Goal: Task Accomplishment & Management: Manage account settings

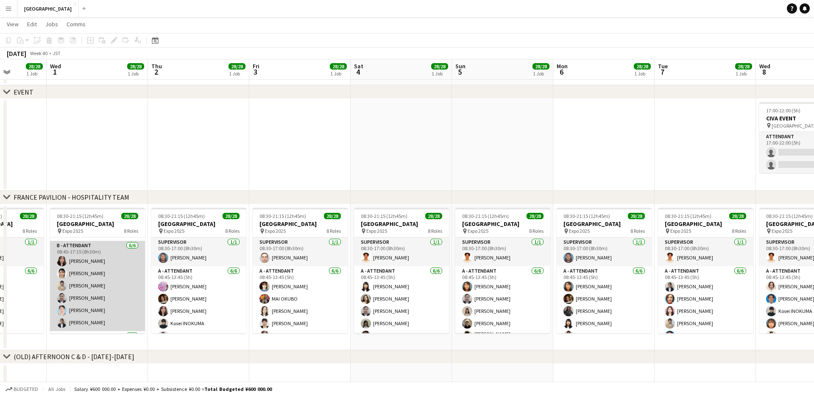
scroll to position [114, 0]
click at [86, 285] on app-card-role "B - ATTENDANT [DATE] 08:45-17:15 (8h30m) Aiko [PERSON_NAME] [PERSON_NAME] [PERS…" at bounding box center [97, 288] width 95 height 90
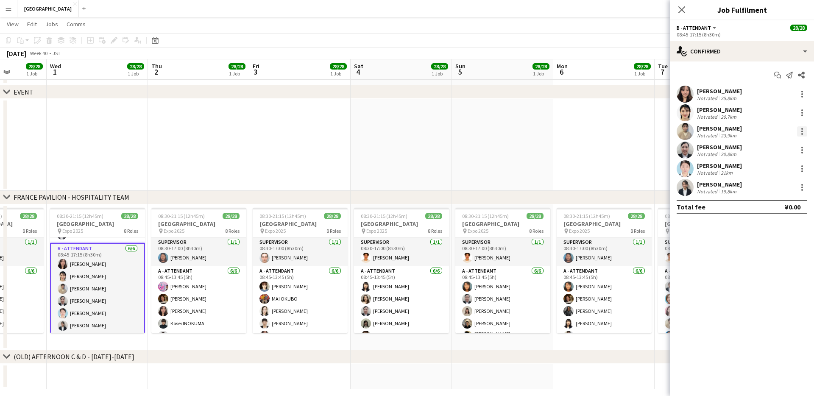
click at [802, 126] on div at bounding box center [802, 131] width 10 height 10
click at [802, 131] on div at bounding box center [407, 198] width 814 height 396
click at [802, 131] on div at bounding box center [802, 131] width 2 height 2
click at [788, 229] on span "Remove" at bounding box center [774, 229] width 53 height 8
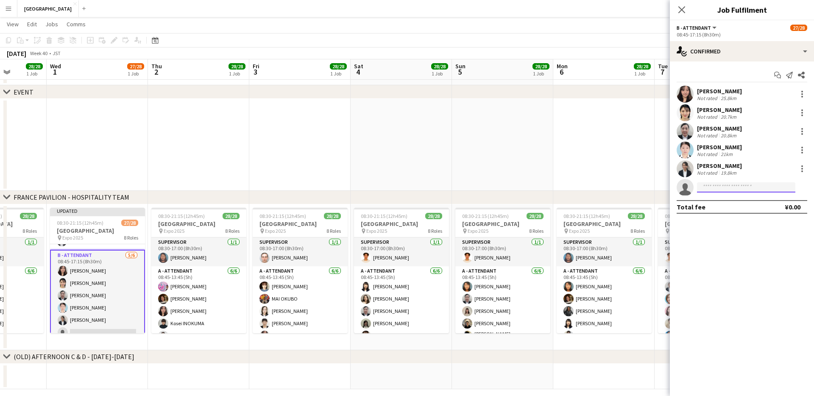
click at [720, 187] on input at bounding box center [746, 187] width 98 height 10
type input "*****"
click at [746, 201] on span "[PERSON_NAME]" at bounding box center [728, 199] width 49 height 7
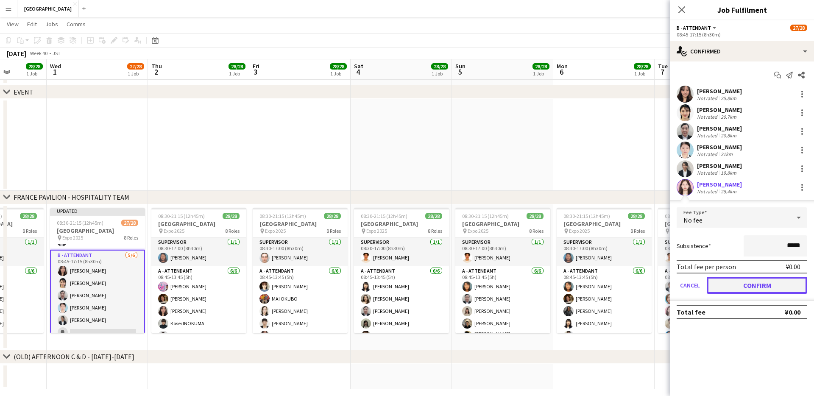
click at [739, 282] on button "Confirm" at bounding box center [757, 285] width 100 height 17
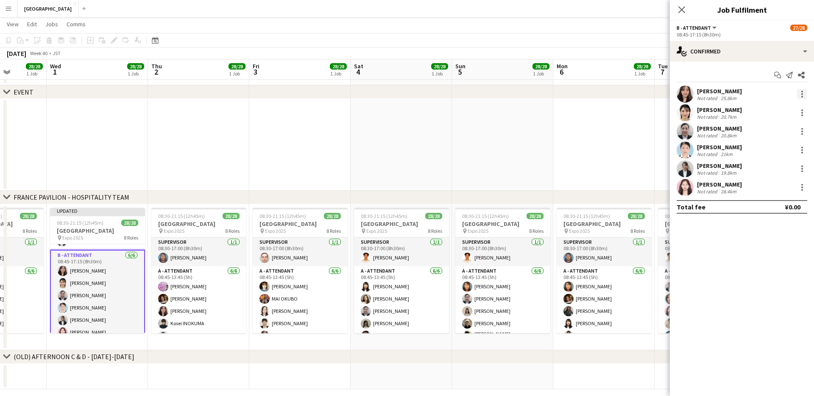
click at [805, 94] on div at bounding box center [802, 94] width 10 height 10
click at [766, 187] on span "Remove" at bounding box center [760, 190] width 25 height 7
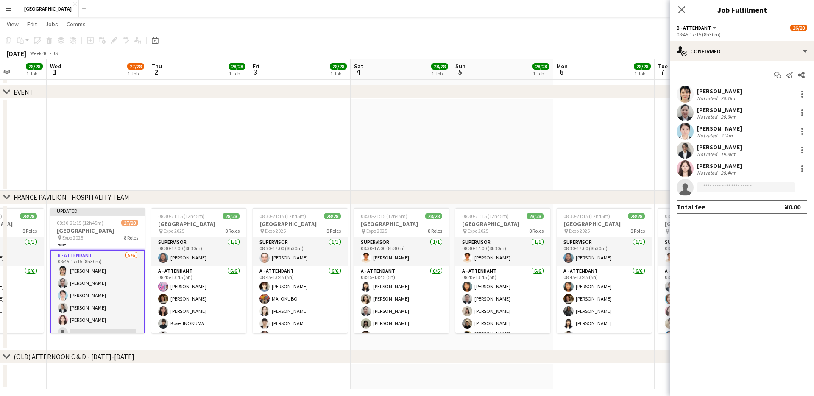
click at [719, 186] on input at bounding box center [746, 187] width 98 height 10
type input "*****"
click at [721, 198] on span "[PERSON_NAME]" at bounding box center [728, 199] width 49 height 7
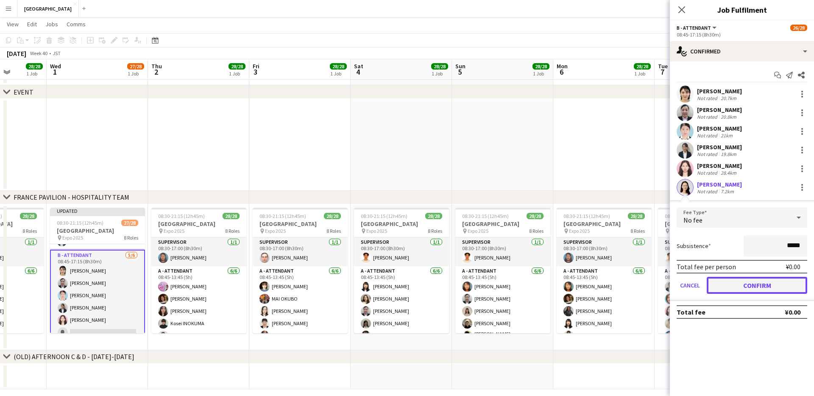
click at [743, 287] on button "Confirm" at bounding box center [757, 285] width 100 height 17
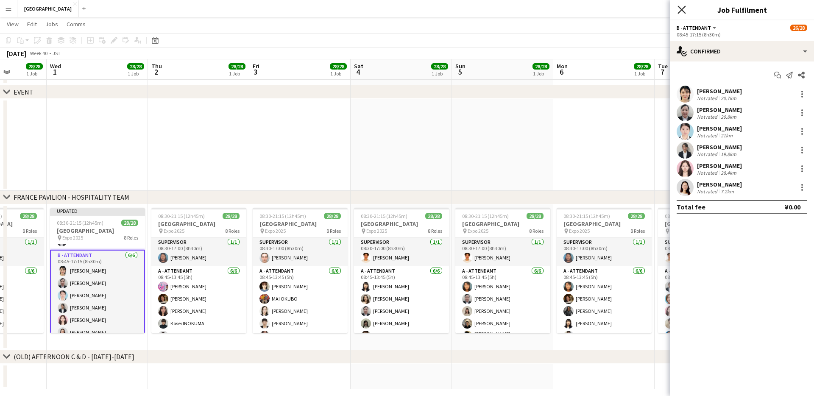
click at [681, 8] on icon "Close pop-in" at bounding box center [681, 10] width 8 height 8
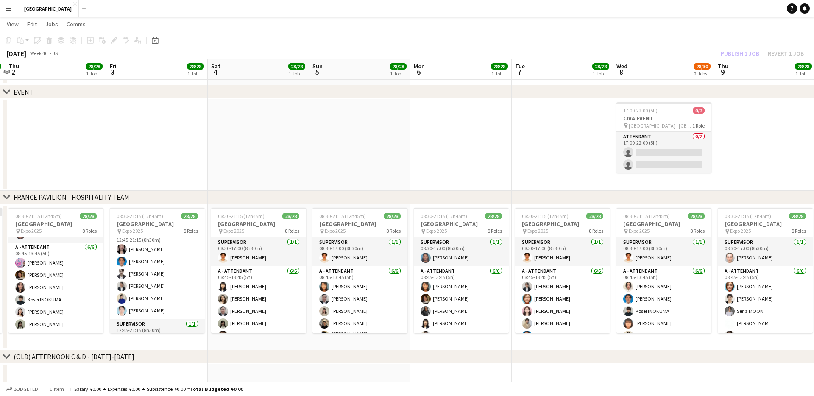
scroll to position [271, 0]
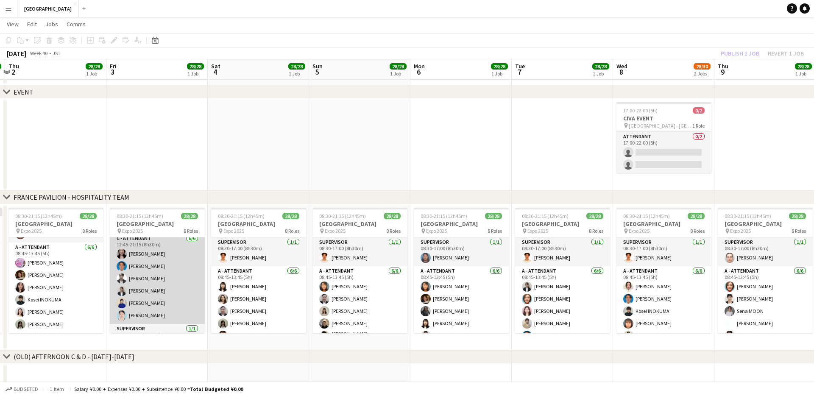
click at [139, 314] on app-card-role "C - ATTENDANT [DATE] 12:45-21:15 (8h30m) [PERSON_NAME] Kaito [PERSON_NAME] Miyu…" at bounding box center [157, 279] width 95 height 90
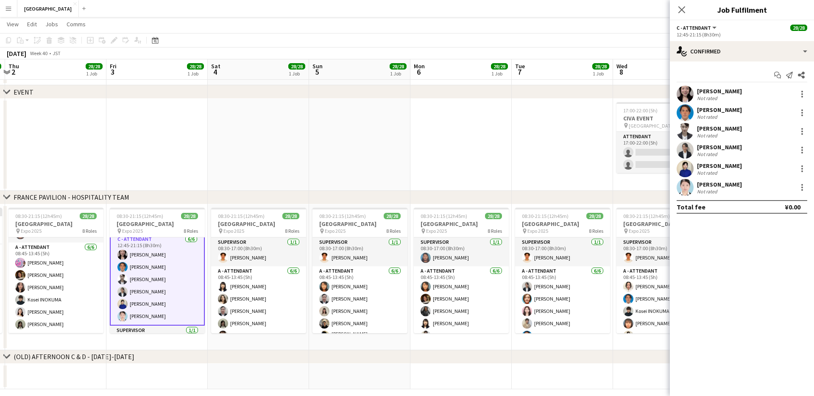
scroll to position [272, 0]
click at [805, 187] on div at bounding box center [802, 187] width 10 height 10
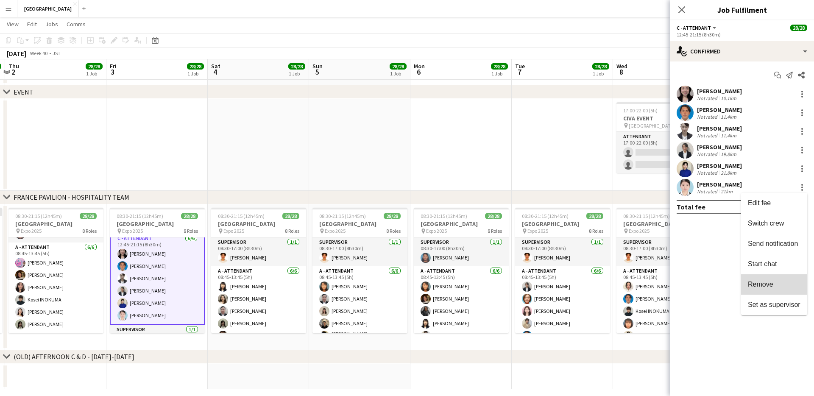
click at [758, 286] on span "Remove" at bounding box center [760, 284] width 25 height 7
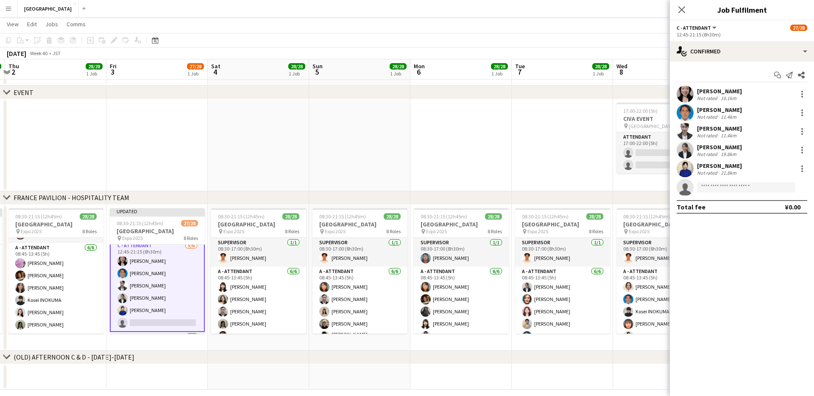
scroll to position [73, 0]
click at [718, 187] on input at bounding box center [746, 187] width 98 height 10
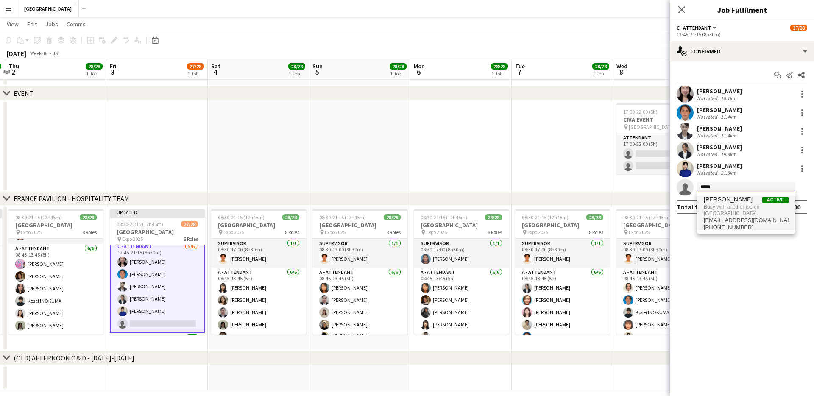
type input "*****"
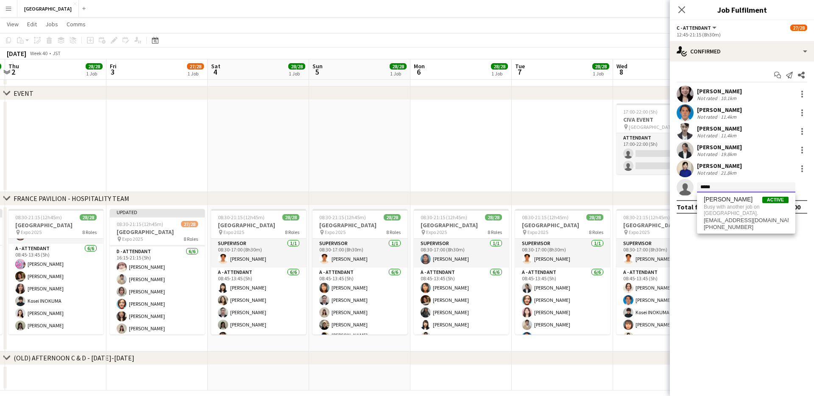
scroll to position [389, 0]
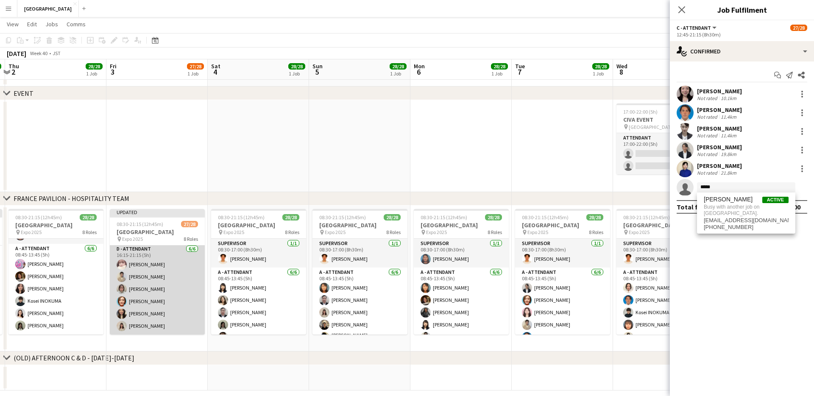
click at [148, 302] on app-card-role "D - ATTENDANT [DATE] 16:15-21:15 (5h) [PERSON_NAME] [PERSON_NAME] [PERSON_NAME]…" at bounding box center [157, 289] width 95 height 90
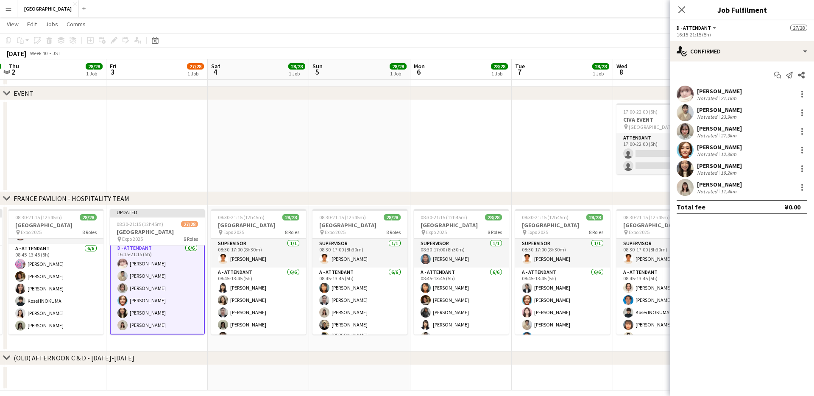
scroll to position [388, 0]
click at [802, 151] on div at bounding box center [802, 150] width 2 height 2
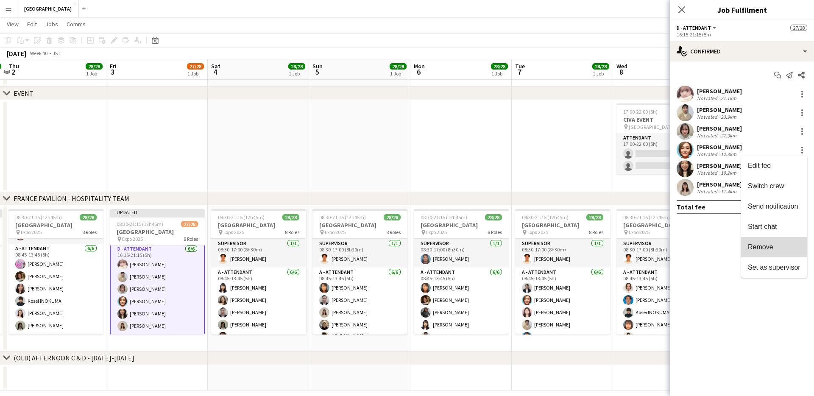
click at [760, 244] on span "Remove" at bounding box center [760, 246] width 25 height 7
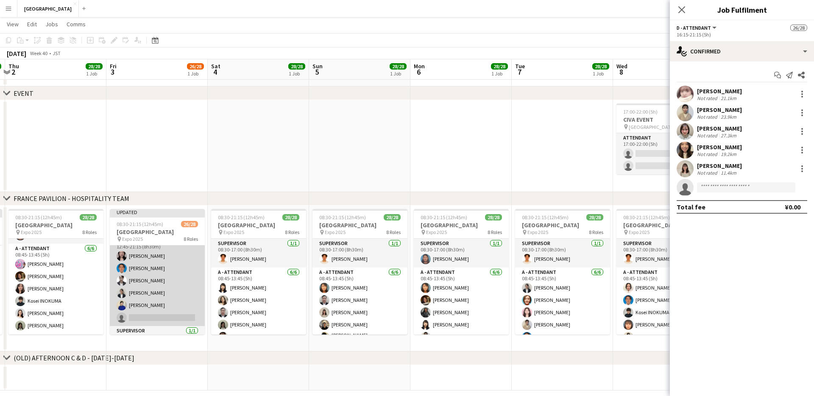
click at [156, 311] on app-card-role "C - ATTENDANT [DATE] 12:45-21:15 (8h30m) [PERSON_NAME] Kaito [PERSON_NAME] Miyu…" at bounding box center [157, 281] width 95 height 90
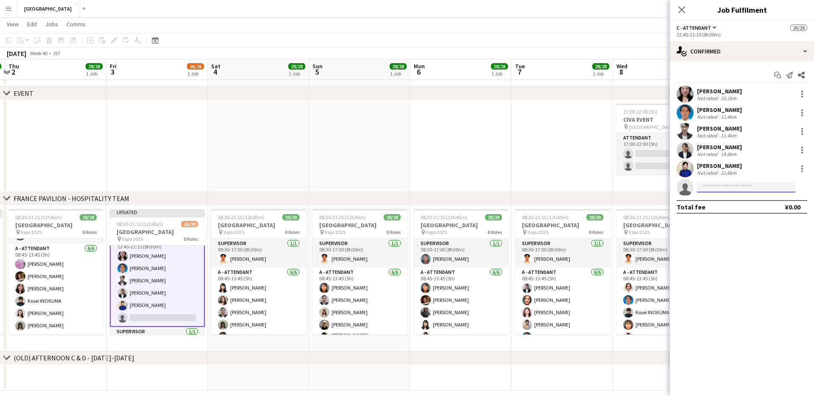
click at [713, 187] on input at bounding box center [746, 187] width 98 height 10
type input "*****"
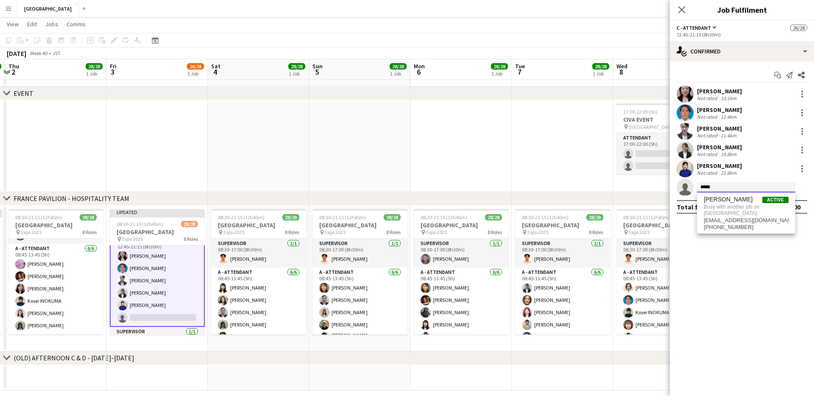
drag, startPoint x: 669, startPoint y: 180, endPoint x: 662, endPoint y: 179, distance: 6.8
click at [662, 179] on body "Menu Boards Boards Boards All jobs Status Workforce Workforce My Workforce Recr…" at bounding box center [407, 166] width 814 height 478
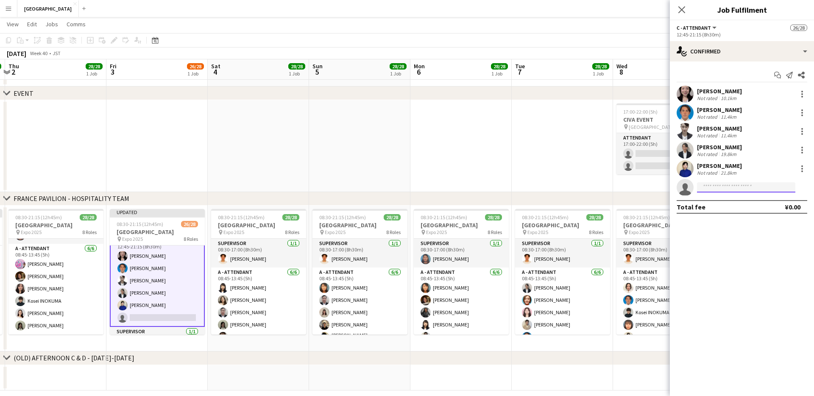
scroll to position [389, 0]
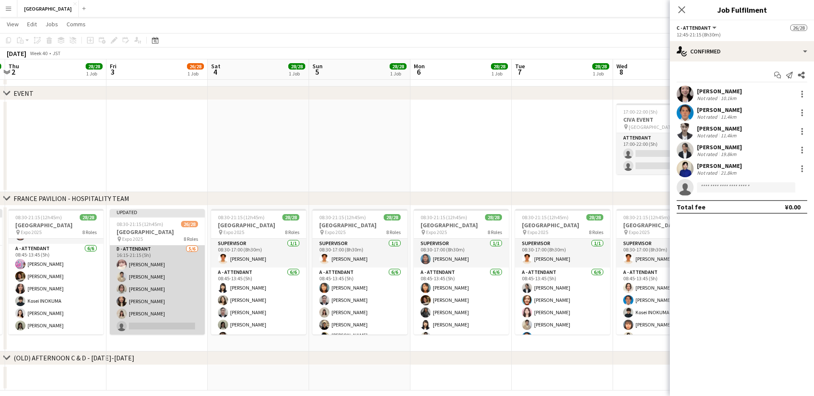
click at [156, 325] on app-card-role "D - ATTENDANT [DATE] 16:15-21:15 (5h) [PERSON_NAME] [PERSON_NAME] [PERSON_NAME]…" at bounding box center [157, 289] width 95 height 90
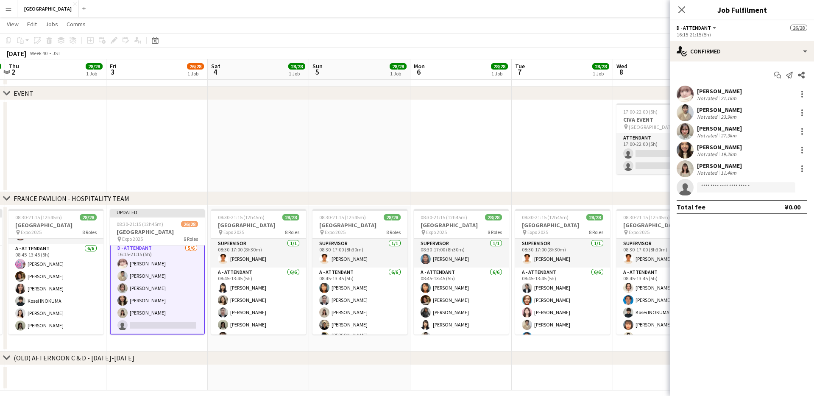
scroll to position [388, 0]
click at [730, 187] on input at bounding box center [746, 187] width 98 height 10
type input "*******"
click at [746, 201] on span "[PERSON_NAME]" at bounding box center [728, 199] width 49 height 7
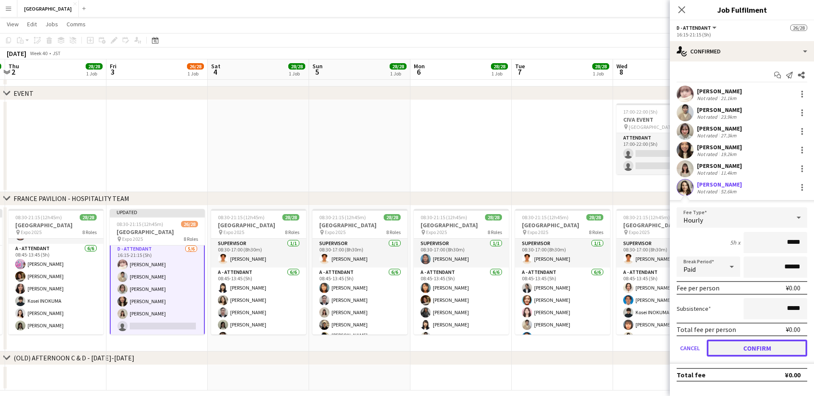
click at [735, 348] on button "Confirm" at bounding box center [757, 348] width 100 height 17
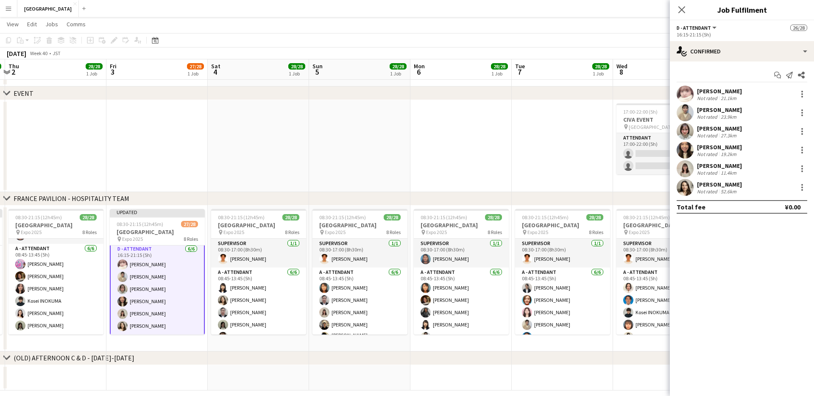
scroll to position [389, 0]
click at [802, 166] on div at bounding box center [802, 166] width 2 height 2
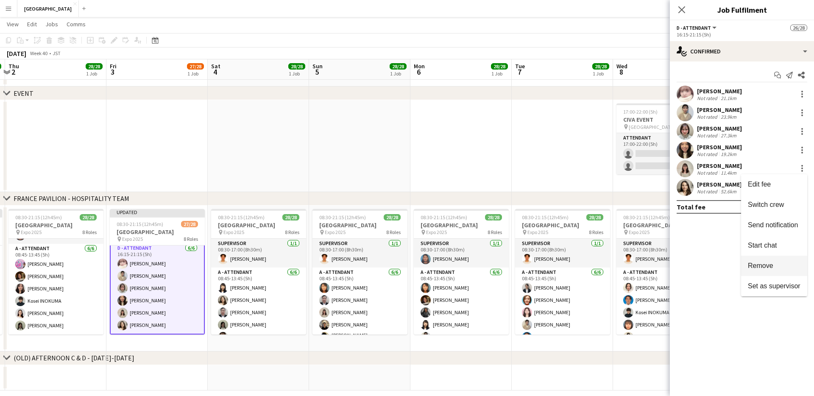
click at [768, 262] on span "Remove" at bounding box center [760, 265] width 25 height 7
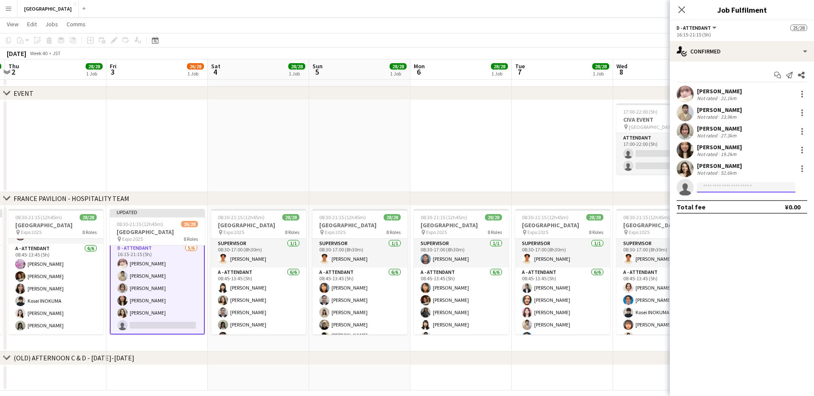
click at [716, 190] on input at bounding box center [746, 187] width 98 height 10
type input "***"
click at [733, 201] on span "[PERSON_NAME]([PERSON_NAME])" at bounding box center [733, 199] width 59 height 7
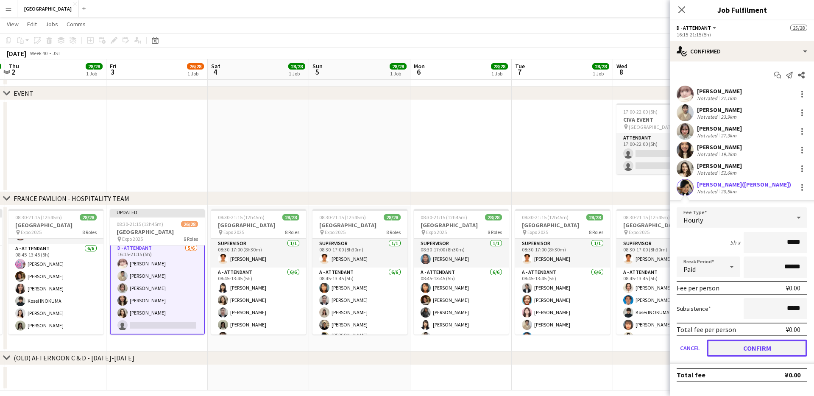
click at [748, 348] on button "Confirm" at bounding box center [757, 348] width 100 height 17
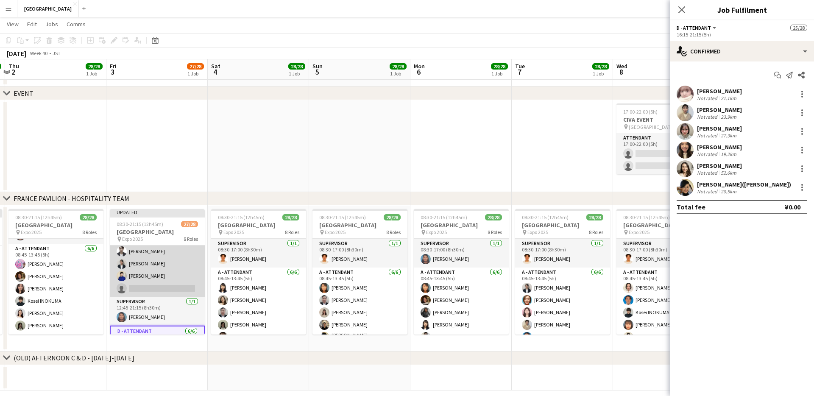
scroll to position [310, 0]
click at [154, 285] on app-card-role "C - ATTENDANT [DATE] 12:45-21:15 (8h30m) [PERSON_NAME] Kaito [PERSON_NAME] Miyu…" at bounding box center [157, 247] width 95 height 90
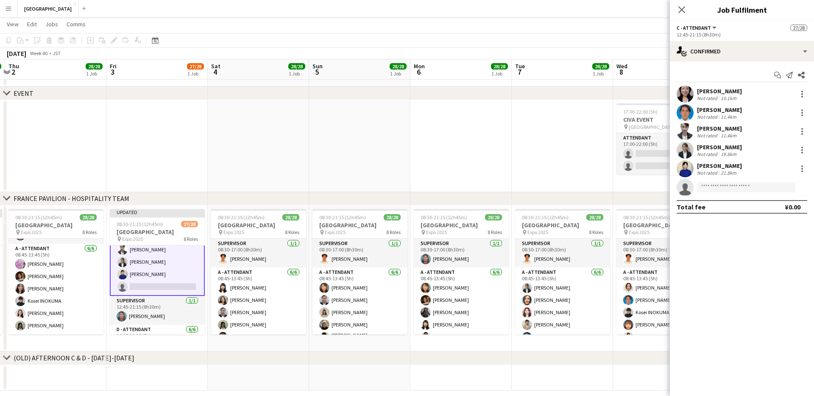
scroll to position [308, 0]
click at [710, 187] on input at bounding box center [746, 187] width 98 height 10
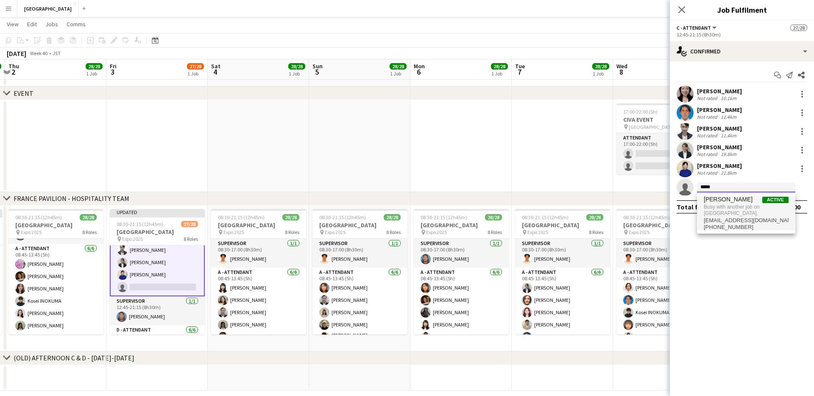
type input "*****"
click at [748, 206] on span "Busy with another job on [GEOGRAPHIC_DATA]." at bounding box center [746, 210] width 85 height 14
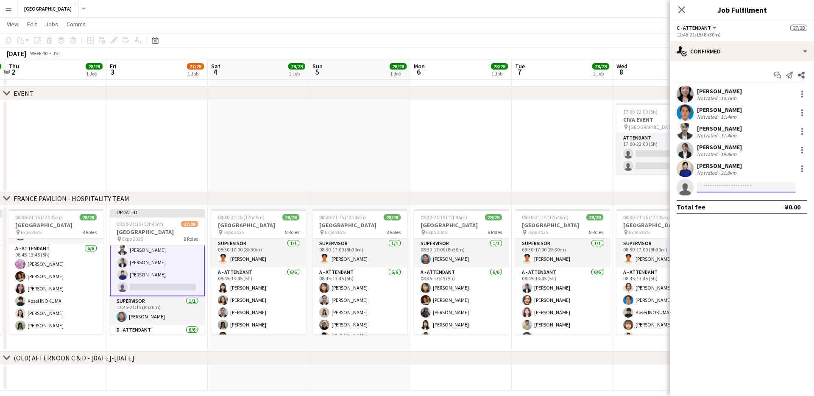
scroll to position [71, 0]
click at [683, 12] on icon "Close pop-in" at bounding box center [681, 10] width 8 height 8
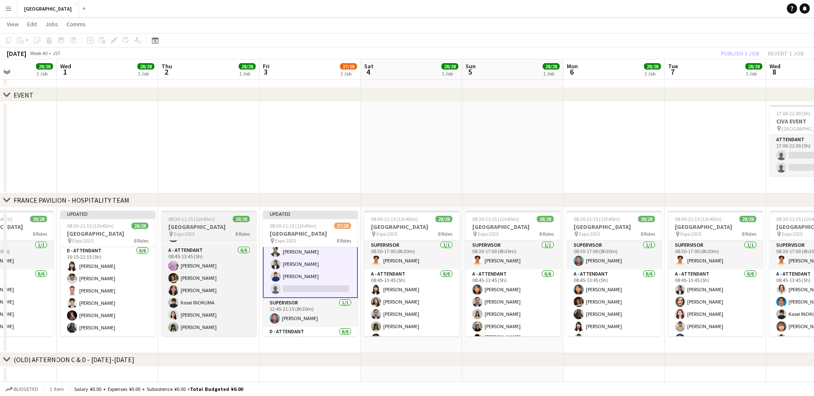
scroll to position [0, 246]
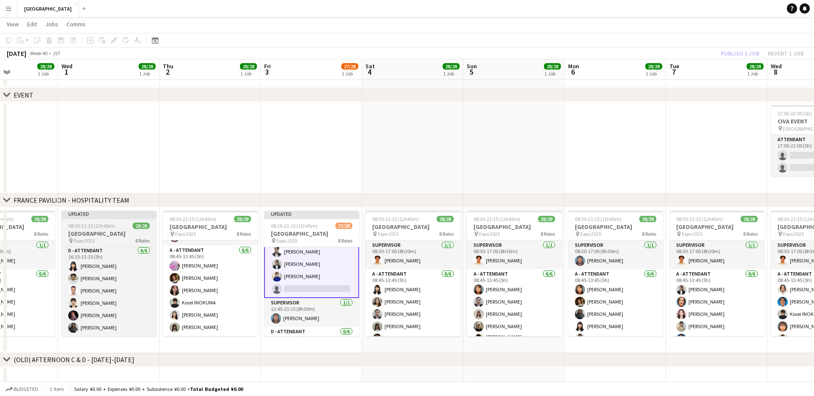
click at [135, 222] on app-job-card "Updated 08:30-21:15 (12h45m) 28/28 [GEOGRAPHIC_DATA] pin Expo 2025 8 Roles SUPE…" at bounding box center [108, 273] width 95 height 125
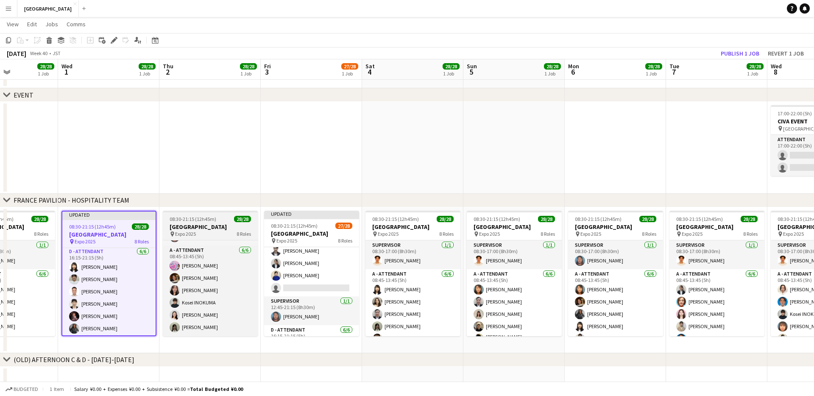
scroll to position [307, 0]
click at [200, 222] on app-job-card "08:30-21:15 (12h45m) 28/28 [GEOGRAPHIC_DATA] pin Expo 2025 8 Roles SUPERVISOR […" at bounding box center [210, 273] width 95 height 125
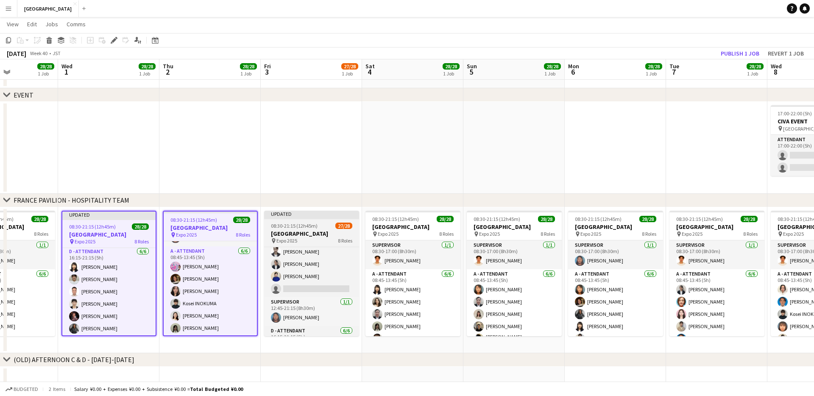
click at [278, 221] on app-job-card "Updated 08:30-21:15 (12h45m) 27/28 [GEOGRAPHIC_DATA] pin Expo 2025 8 Roles SUPE…" at bounding box center [311, 273] width 95 height 125
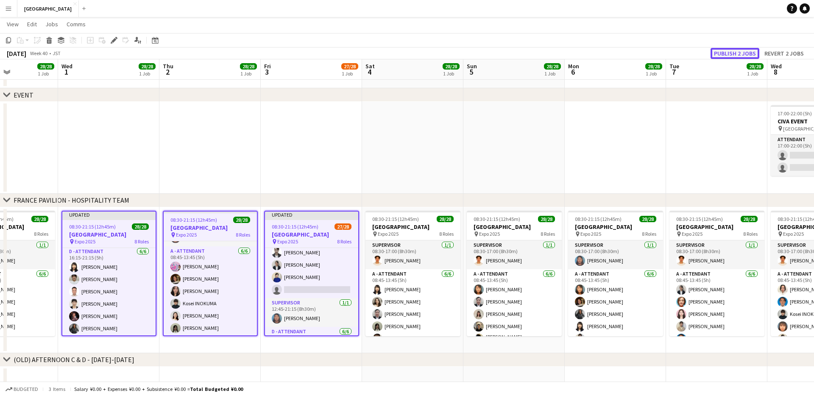
click at [742, 53] on button "Publish 2 jobs" at bounding box center [735, 53] width 49 height 11
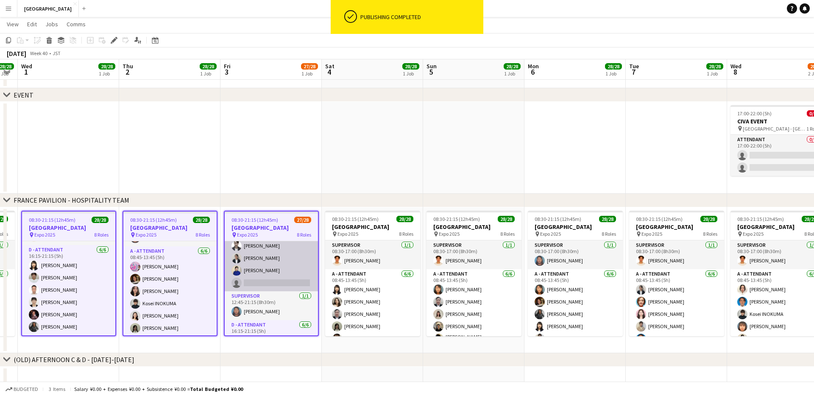
scroll to position [0, 287]
click at [270, 282] on app-card-role "C - ATTENDANT [DATE] 12:45-21:15 (8h30m) [PERSON_NAME] Kaito [PERSON_NAME] Miyu…" at bounding box center [270, 246] width 93 height 90
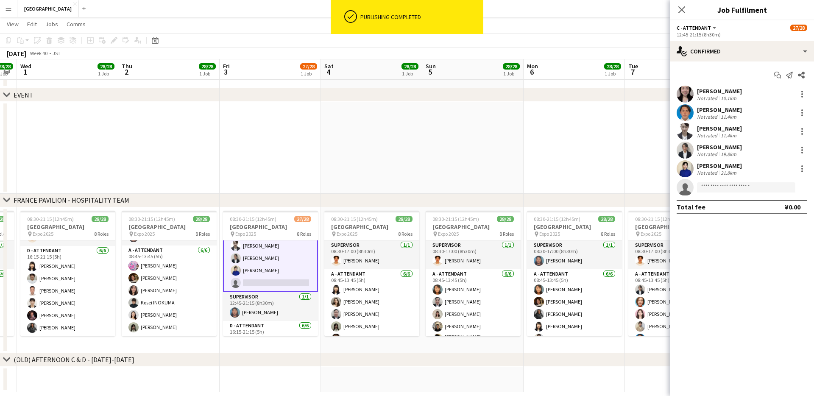
scroll to position [308, 0]
click at [708, 190] on input at bounding box center [746, 187] width 98 height 10
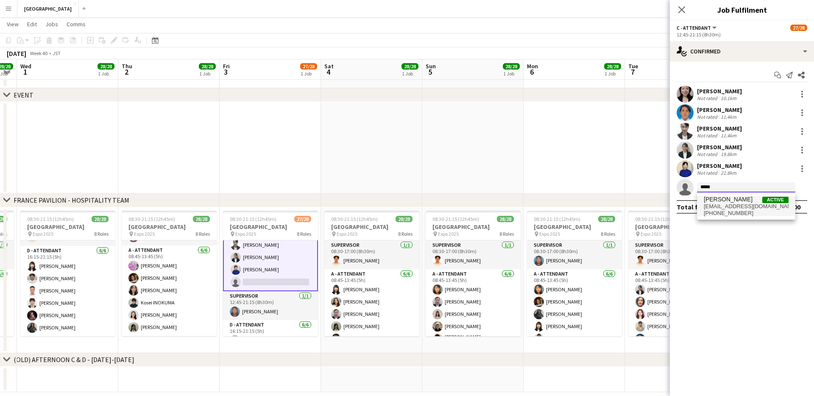
type input "*****"
click at [745, 203] on span "[EMAIL_ADDRESS][DOMAIN_NAME]" at bounding box center [746, 206] width 85 height 7
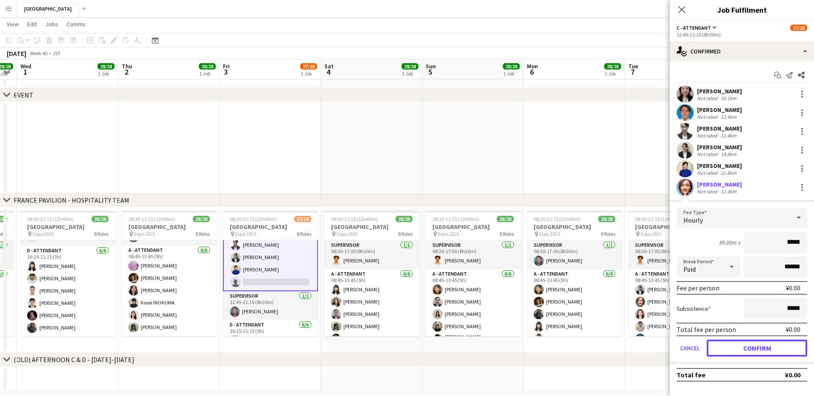
click at [739, 343] on button "Confirm" at bounding box center [757, 348] width 100 height 17
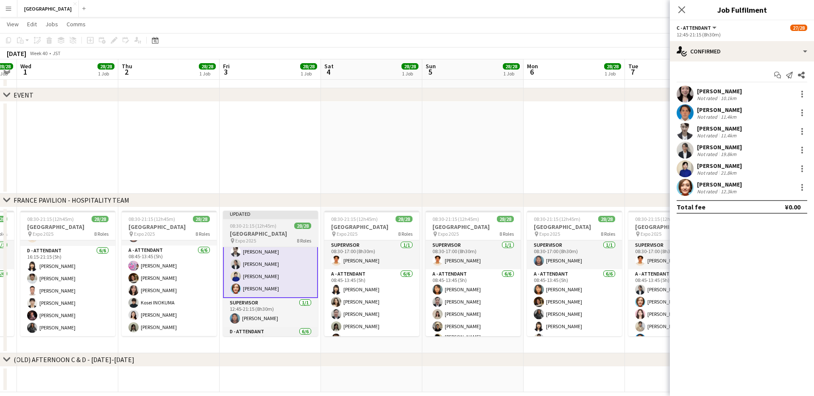
click at [262, 227] on span "08:30-21:15 (12h45m)" at bounding box center [253, 226] width 47 height 6
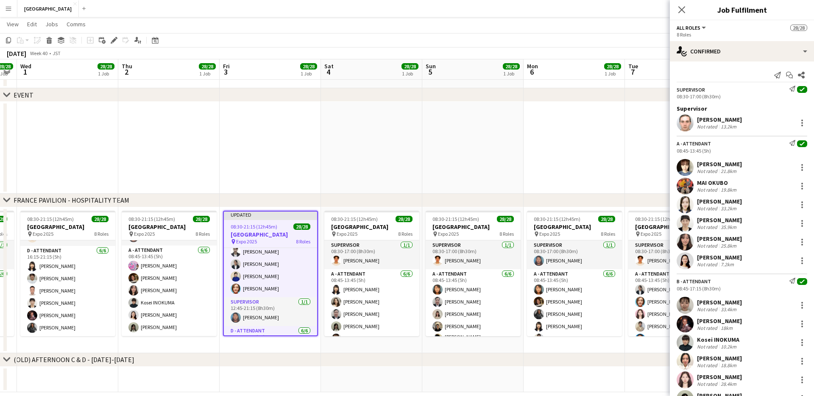
scroll to position [307, 0]
click at [686, 13] on app-icon "Close pop-in" at bounding box center [682, 10] width 12 height 12
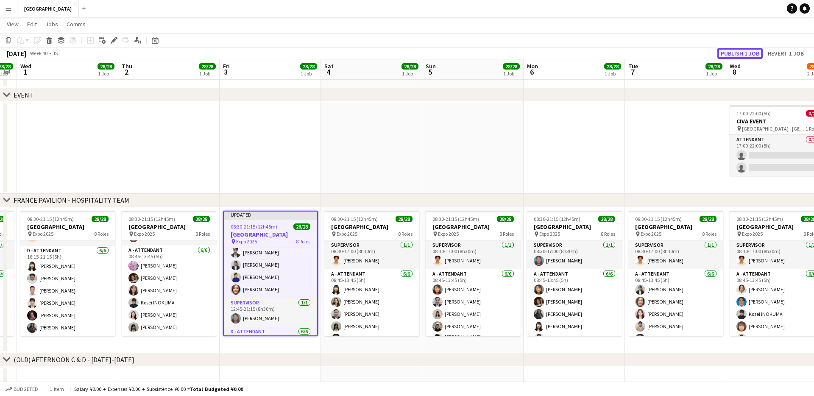
click at [727, 51] on button "Publish 1 job" at bounding box center [739, 53] width 45 height 11
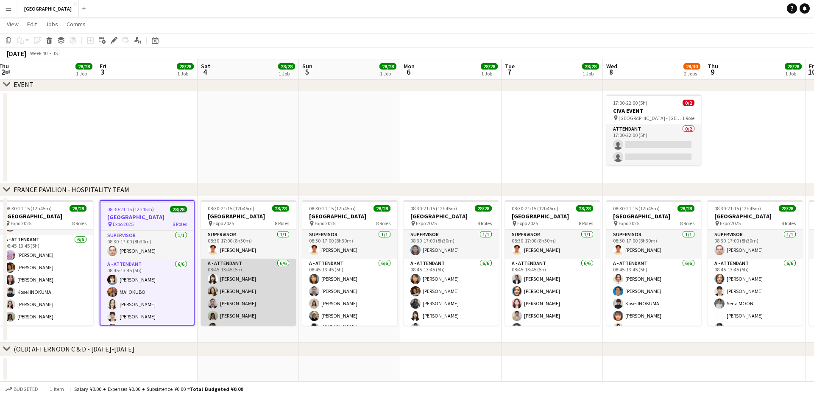
scroll to position [21, 0]
click at [231, 270] on app-card-role "A - ATTENDANT [DATE] 08:45-13:45 (5h) [PERSON_NAME] [PERSON_NAME] [PERSON_NAME]…" at bounding box center [248, 283] width 95 height 90
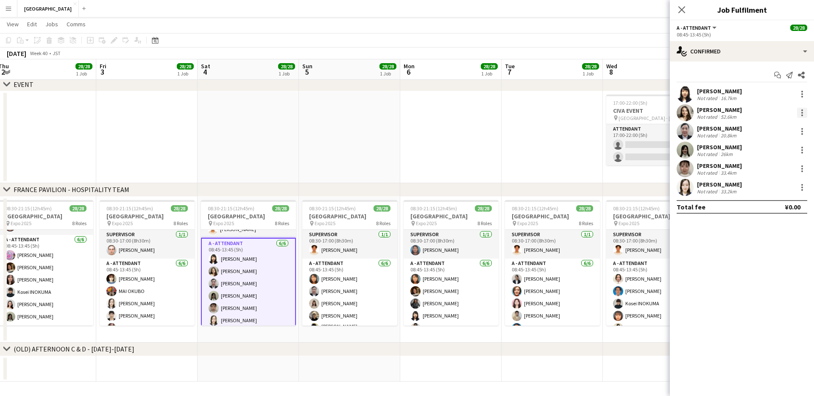
click at [802, 112] on div at bounding box center [802, 113] width 2 height 2
click at [768, 203] on button "Remove" at bounding box center [774, 210] width 66 height 20
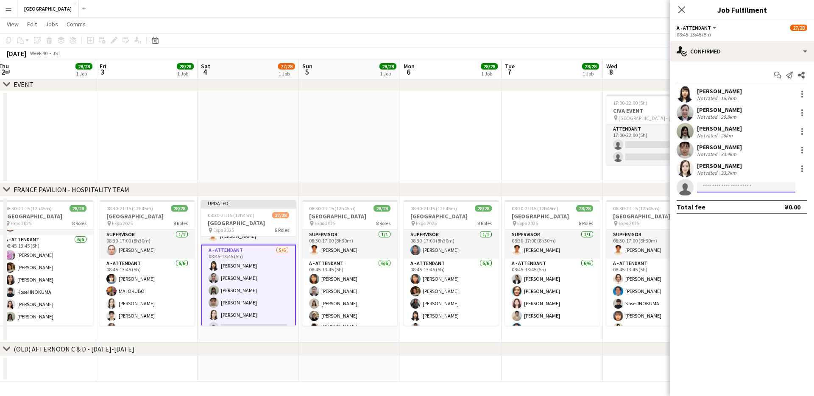
click at [744, 190] on input at bounding box center [746, 187] width 98 height 10
type input "*****"
click at [737, 203] on span "[EMAIL_ADDRESS][DOMAIN_NAME]" at bounding box center [746, 206] width 85 height 7
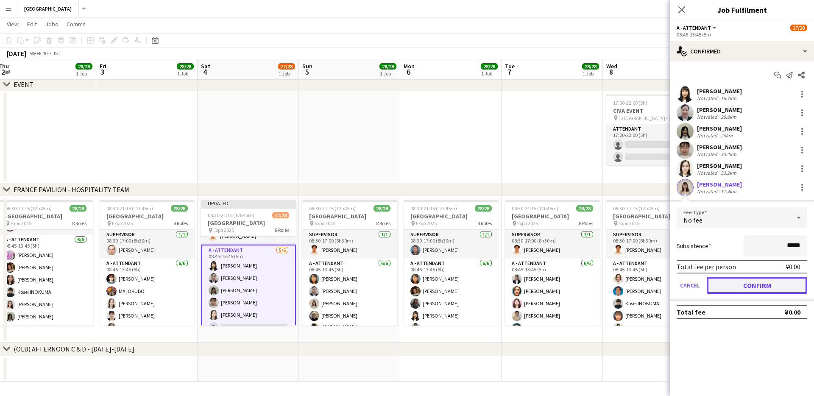
click at [753, 285] on button "Confirm" at bounding box center [757, 285] width 100 height 17
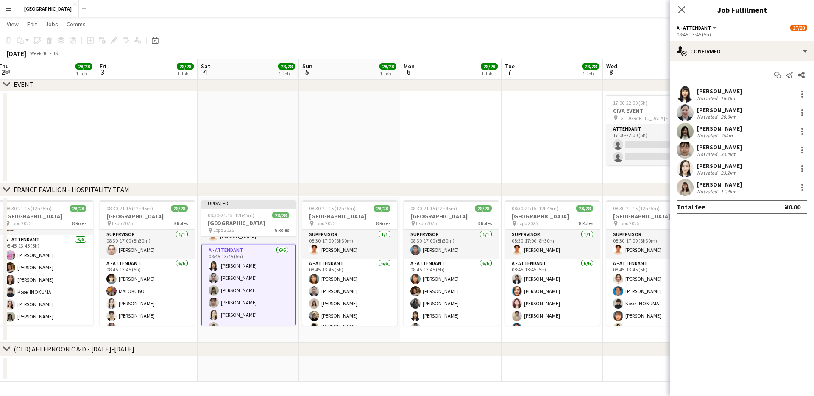
click at [683, 12] on icon "Close pop-in" at bounding box center [681, 9] width 7 height 7
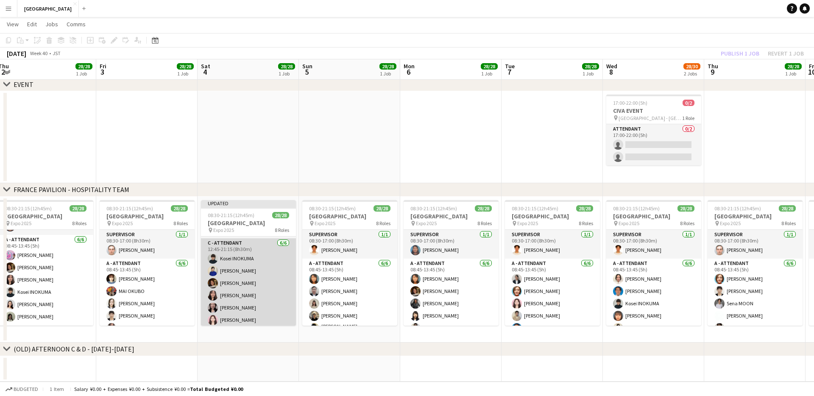
scroll to position [269, 0]
click at [231, 290] on app-card-role "C - ATTENDANT [DATE] 12:45-21:15 (8h30m) [PERSON_NAME] Tomoco TANACA Miyu [PERS…" at bounding box center [248, 284] width 95 height 90
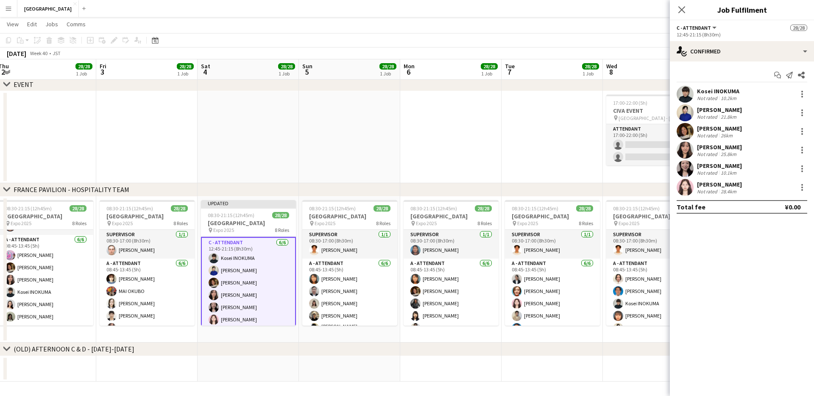
scroll to position [268, 0]
click at [801, 149] on div at bounding box center [802, 150] width 2 height 2
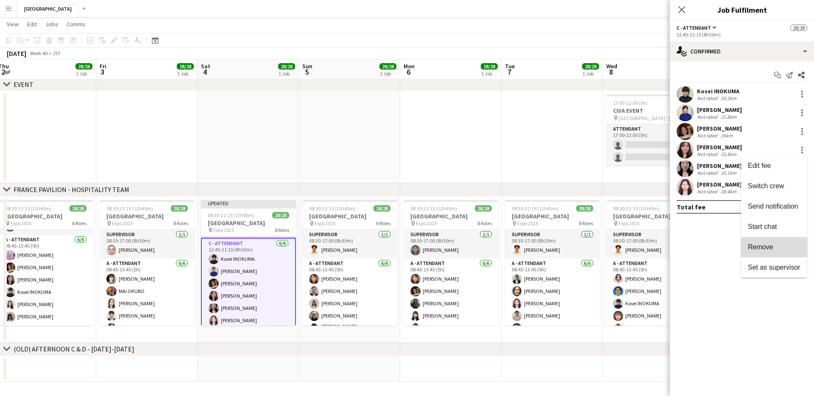
click at [760, 245] on span "Remove" at bounding box center [760, 246] width 25 height 7
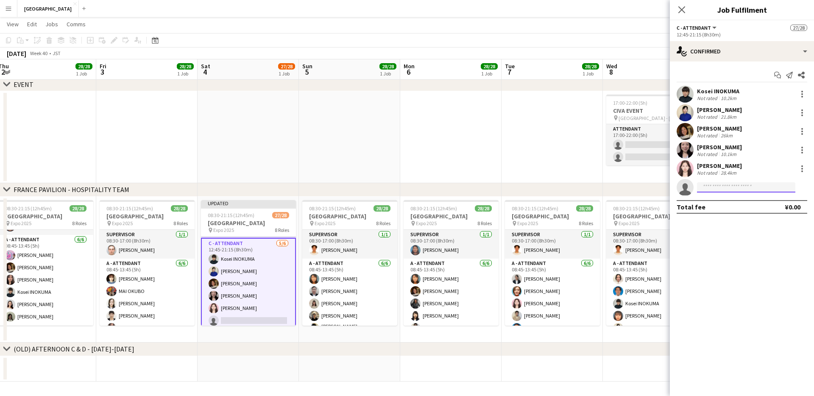
click at [715, 183] on input at bounding box center [746, 187] width 98 height 10
type input "*****"
click at [721, 200] on span "[PERSON_NAME]" at bounding box center [728, 199] width 49 height 7
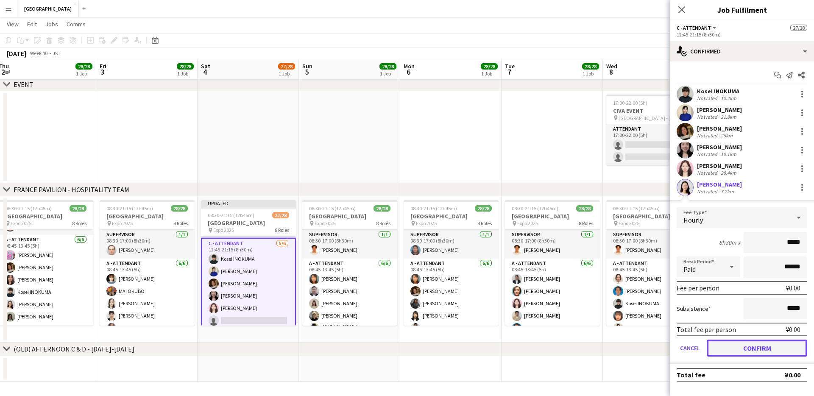
click at [733, 347] on button "Confirm" at bounding box center [757, 348] width 100 height 17
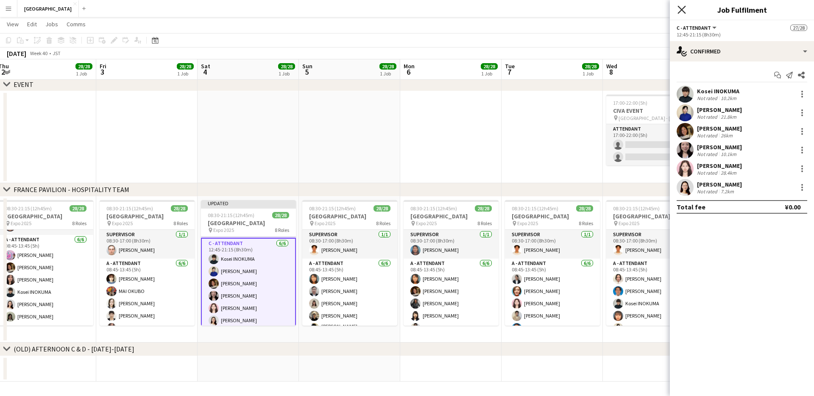
click at [681, 8] on icon at bounding box center [681, 10] width 8 height 8
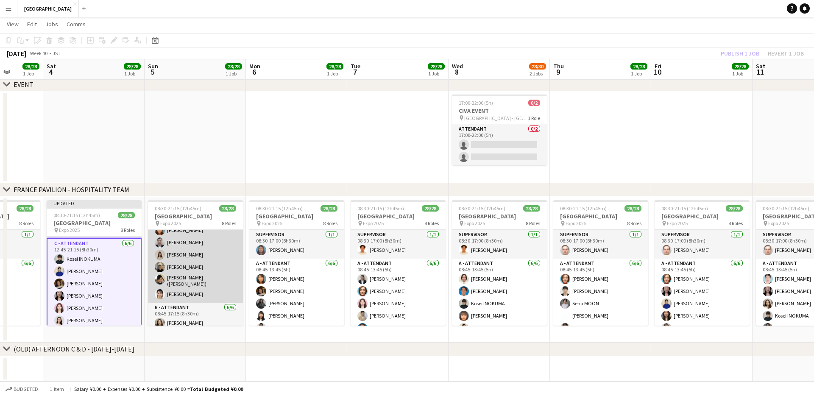
scroll to position [68, 0]
click at [179, 269] on app-card-role "A - ATTENDANT [DATE] 08:45-13:45 (5h) [PERSON_NAME] [PERSON_NAME] [PERSON_NAME]…" at bounding box center [195, 236] width 95 height 93
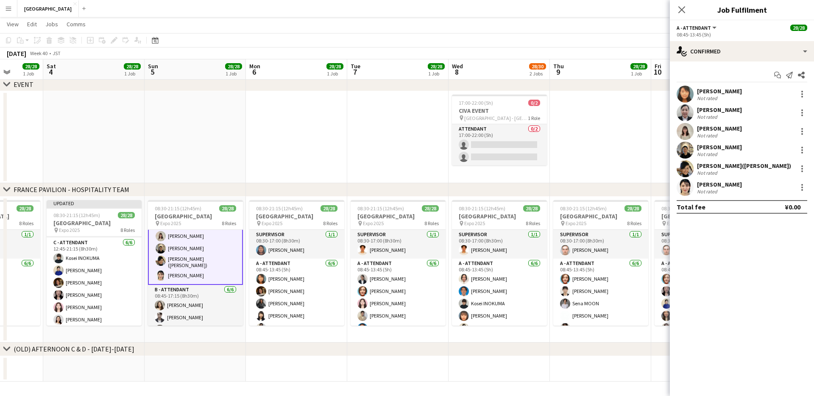
scroll to position [69, 0]
click at [801, 190] on div at bounding box center [802, 190] width 2 height 2
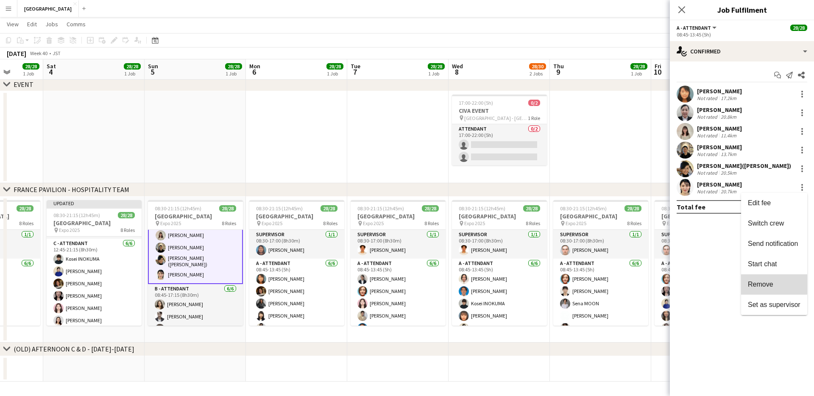
click at [760, 278] on button "Remove" at bounding box center [774, 284] width 66 height 20
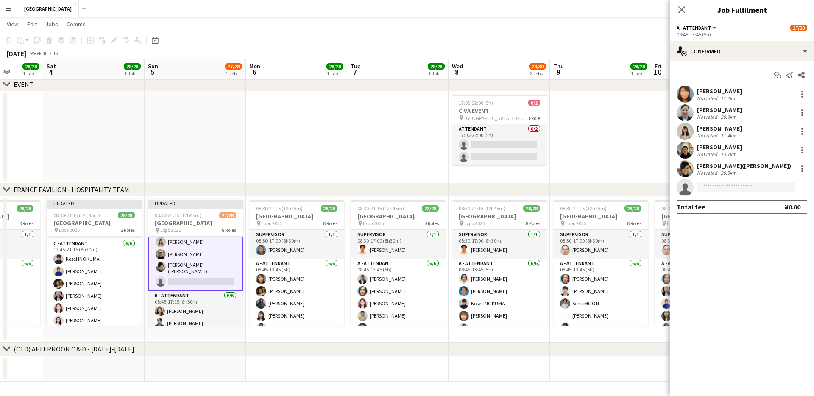
click at [717, 188] on input at bounding box center [746, 187] width 98 height 10
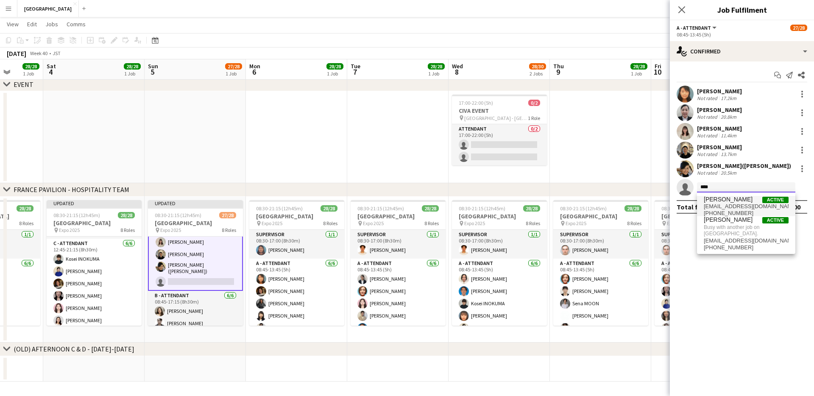
type input "****"
click at [739, 201] on span "[PERSON_NAME]" at bounding box center [728, 199] width 49 height 7
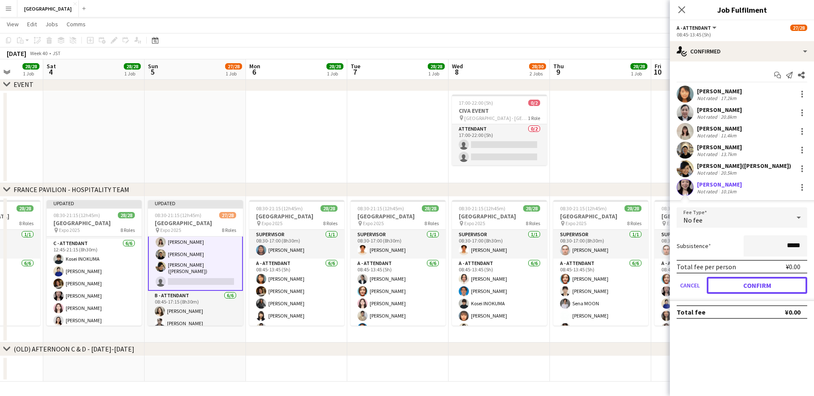
click at [734, 282] on button "Confirm" at bounding box center [757, 285] width 100 height 17
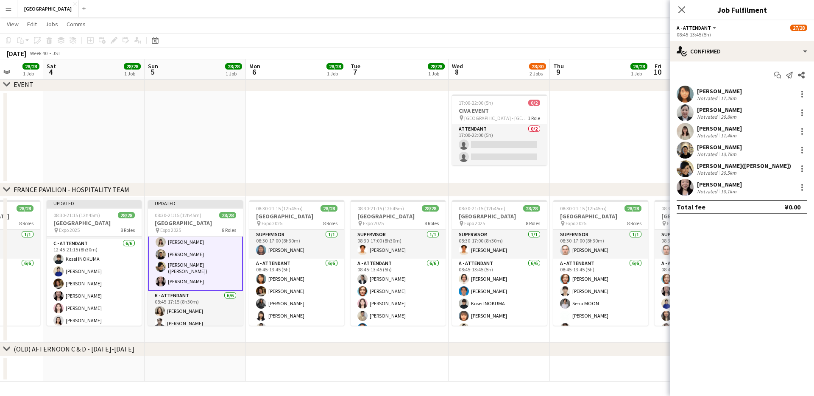
click at [685, 11] on icon "Close pop-in" at bounding box center [681, 9] width 7 height 7
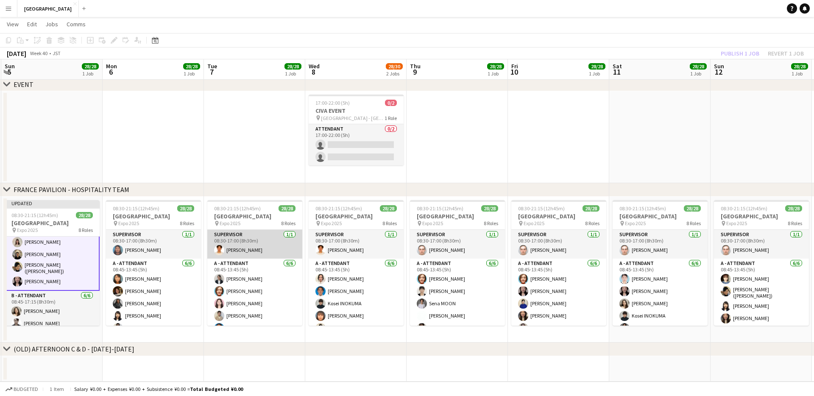
scroll to position [0, 304]
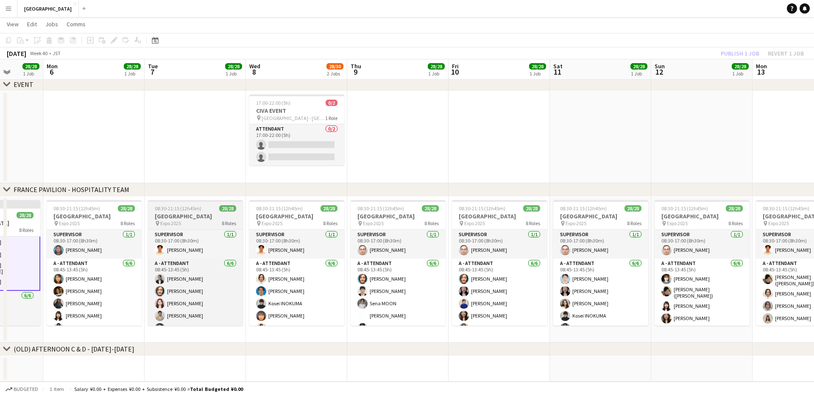
click at [176, 210] on span "08:30-21:15 (12h45m)" at bounding box center [178, 208] width 47 height 6
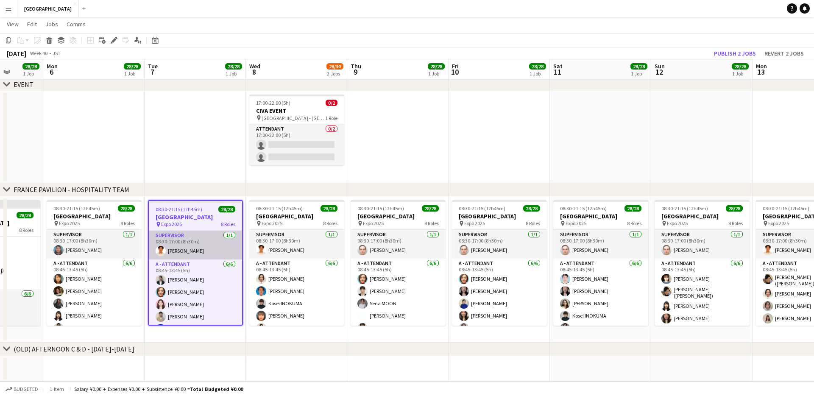
scroll to position [68, 0]
click at [183, 249] on app-card-role "SUPERVISOR [DATE] 08:30-17:00 (8h30m) [PERSON_NAME]" at bounding box center [194, 245] width 93 height 29
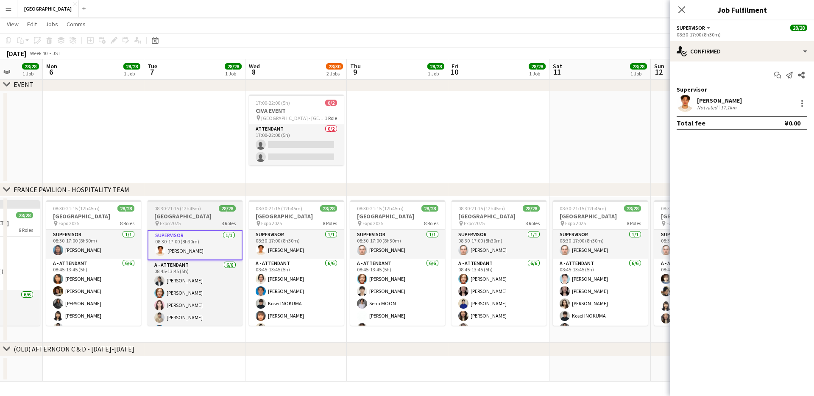
click at [193, 209] on span "08:30-21:15 (12h45m)" at bounding box center [177, 208] width 47 height 6
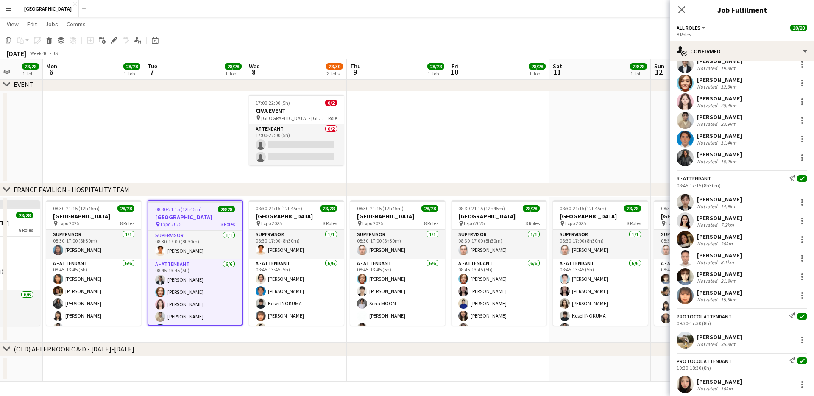
scroll to position [105, 0]
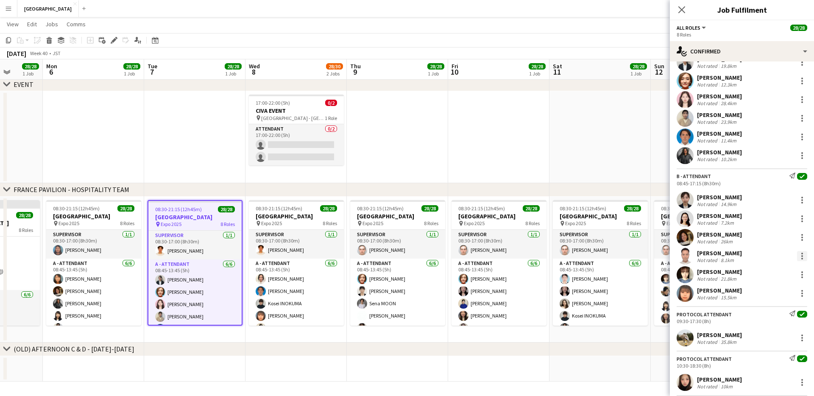
click at [803, 254] on div at bounding box center [802, 256] width 10 height 10
click at [769, 357] on button "Remove" at bounding box center [774, 353] width 66 height 20
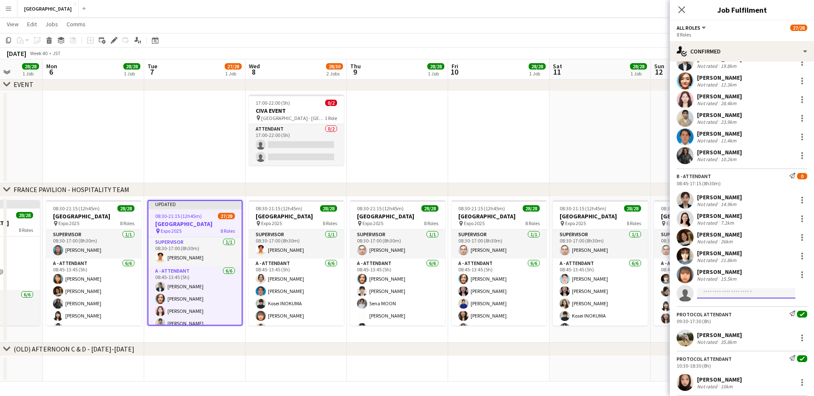
click at [716, 295] on input at bounding box center [746, 293] width 98 height 10
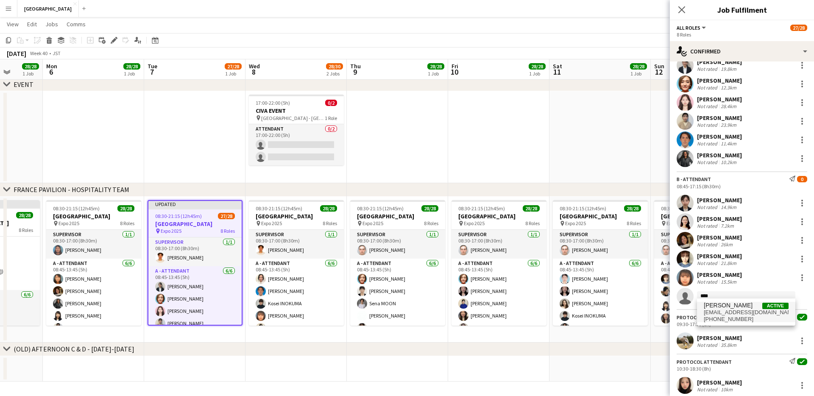
type input "****"
click at [722, 310] on span "[EMAIL_ADDRESS][DOMAIN_NAME]" at bounding box center [746, 312] width 85 height 7
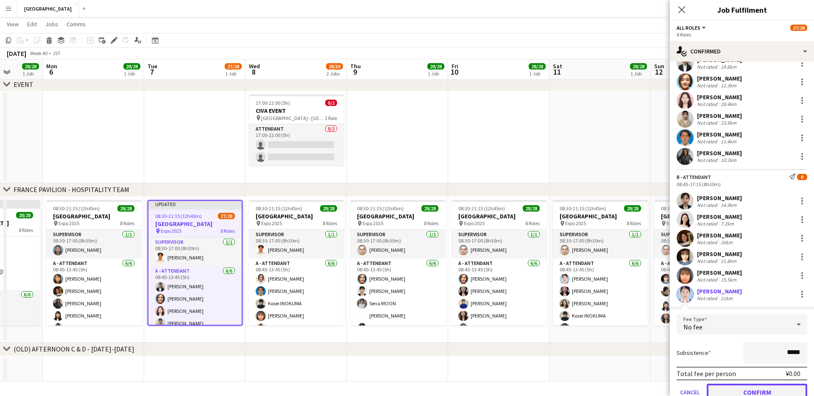
click at [736, 393] on button "Confirm" at bounding box center [757, 392] width 100 height 17
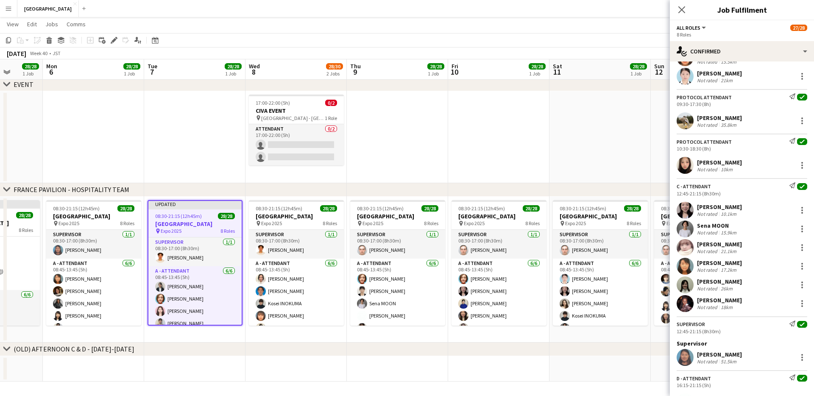
scroll to position [324, 0]
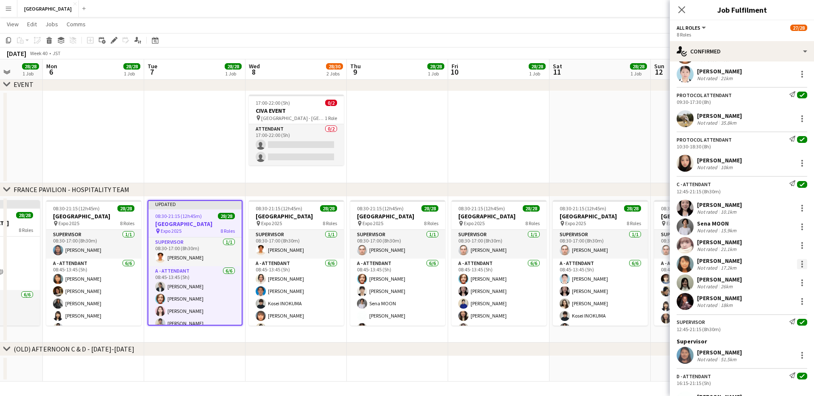
click at [805, 263] on div at bounding box center [802, 264] width 10 height 10
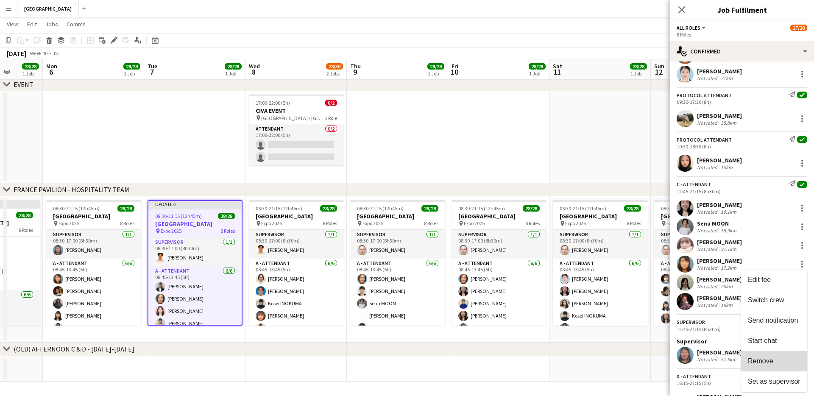
click at [758, 354] on button "Remove" at bounding box center [774, 361] width 66 height 20
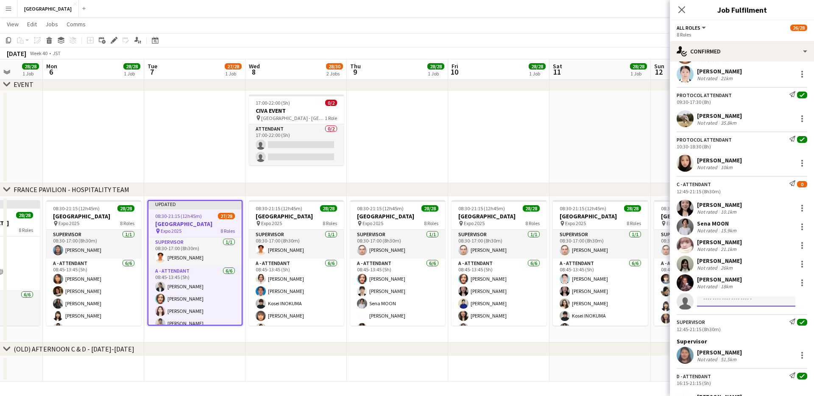
click at [719, 304] on input at bounding box center [746, 301] width 98 height 10
type input "*"
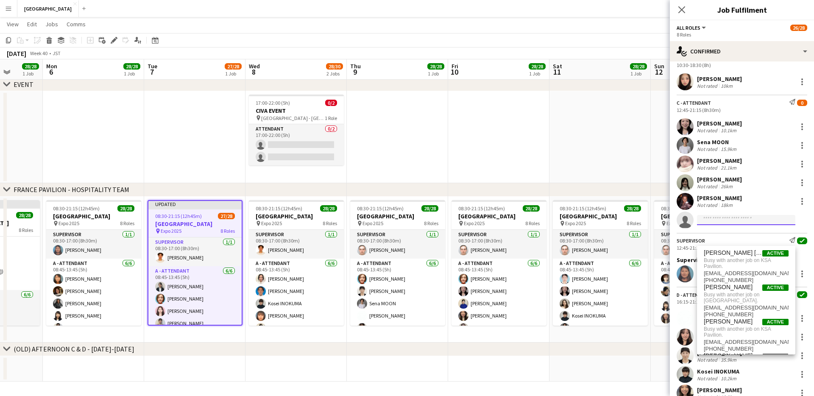
scroll to position [454, 0]
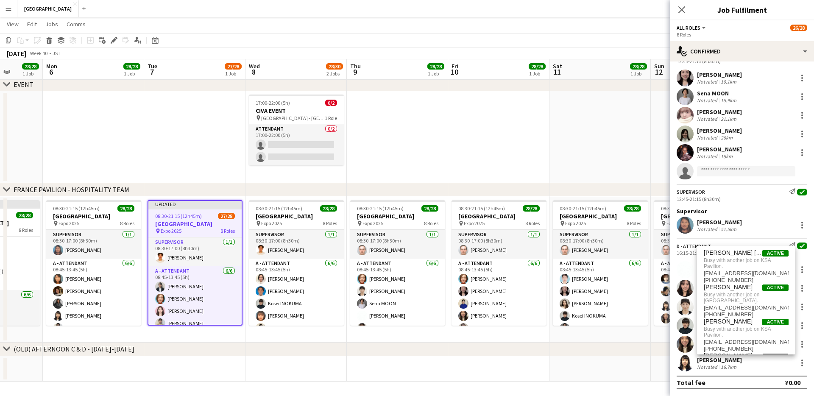
click at [613, 164] on app-date-cell at bounding box center [599, 137] width 101 height 92
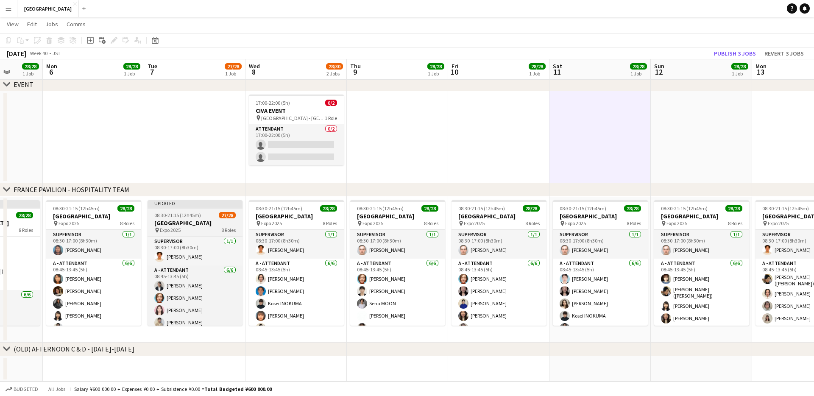
click at [209, 215] on div "08:30-21:15 (12h45m) 27/28" at bounding box center [195, 215] width 95 height 6
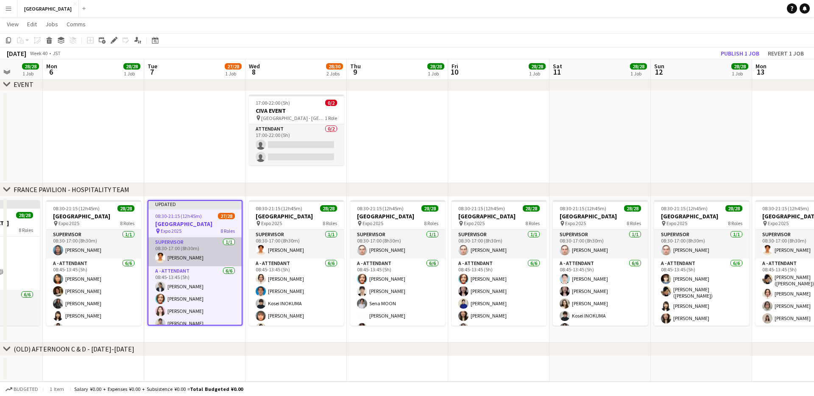
click at [188, 253] on app-card-role "SUPERVISOR [DATE] 08:30-17:00 (8h30m) [PERSON_NAME]" at bounding box center [194, 251] width 93 height 29
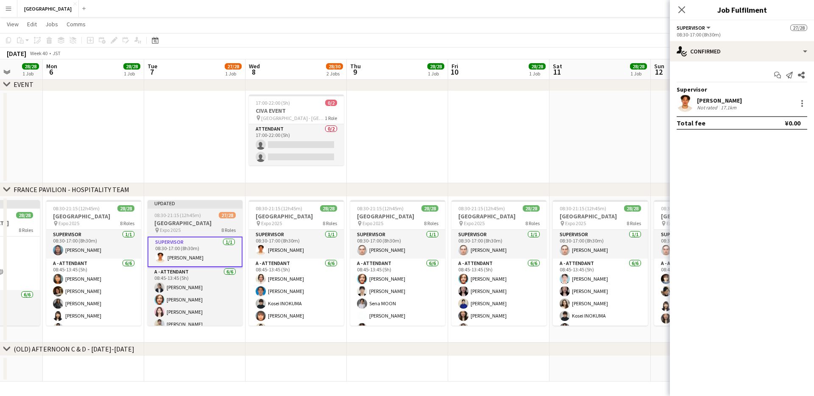
click at [188, 223] on h3 "[GEOGRAPHIC_DATA]" at bounding box center [195, 223] width 95 height 8
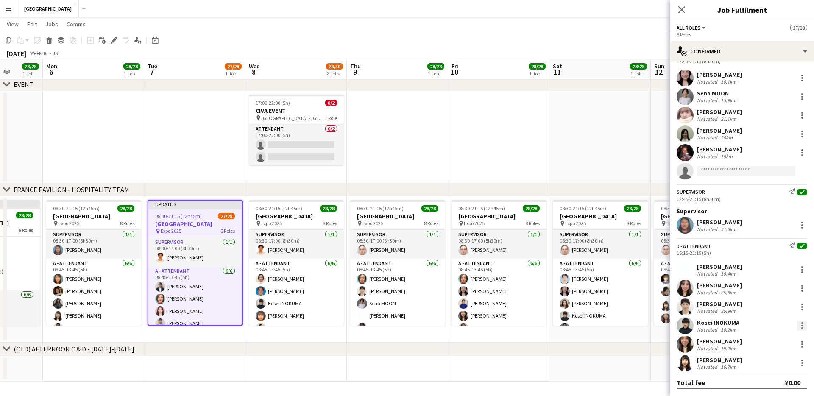
click at [804, 323] on div at bounding box center [802, 326] width 10 height 10
click at [767, 287] on span "Remove" at bounding box center [760, 289] width 25 height 7
click at [715, 359] on input at bounding box center [746, 363] width 98 height 10
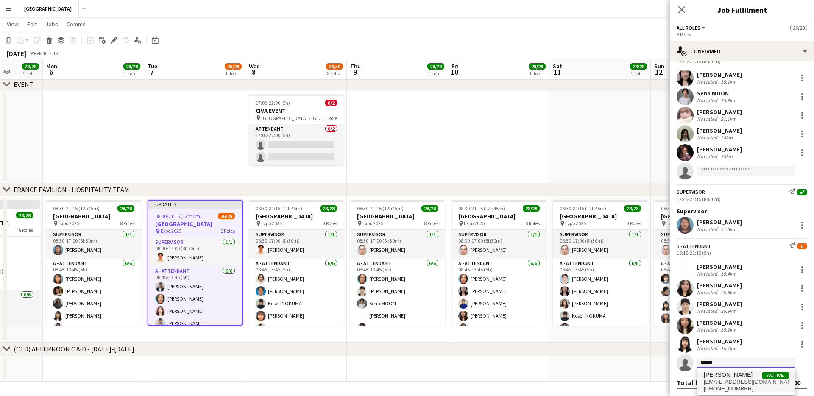
type input "******"
click at [731, 382] on span "[EMAIL_ADDRESS][DOMAIN_NAME]" at bounding box center [746, 382] width 85 height 7
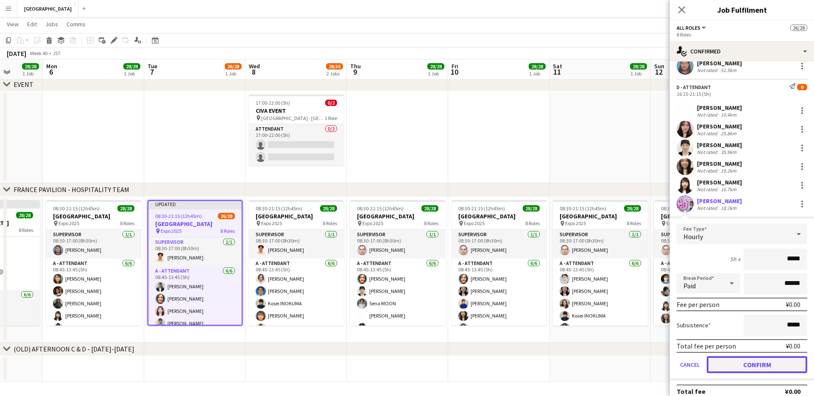
click at [743, 365] on button "Confirm" at bounding box center [757, 364] width 100 height 17
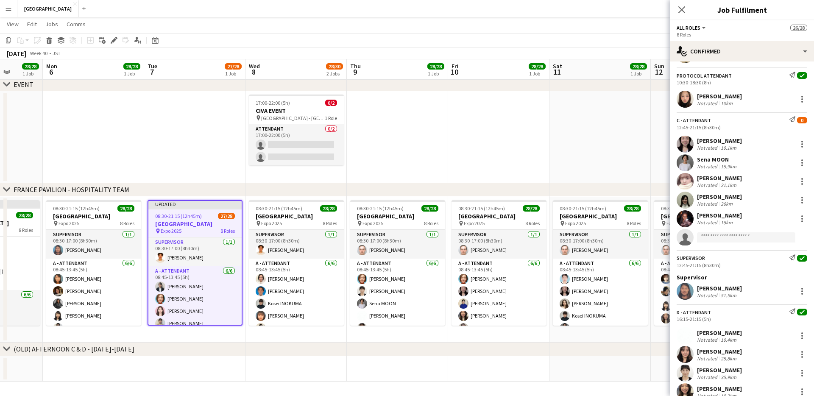
scroll to position [388, 0]
click at [681, 6] on icon "Close pop-in" at bounding box center [681, 10] width 8 height 8
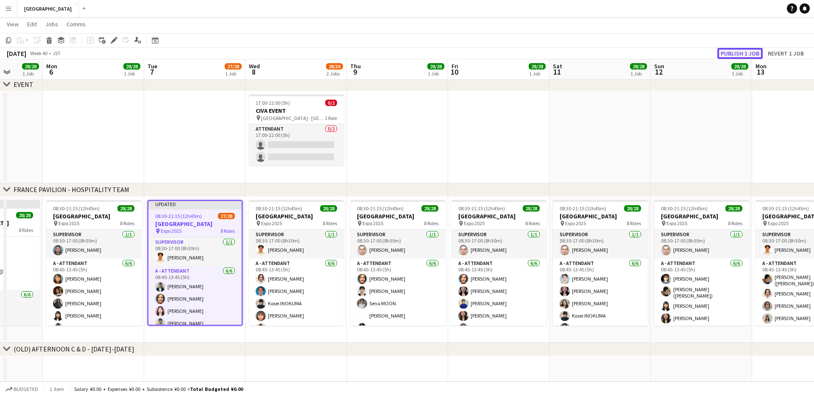
click at [728, 52] on button "Publish 1 job" at bounding box center [739, 53] width 45 height 11
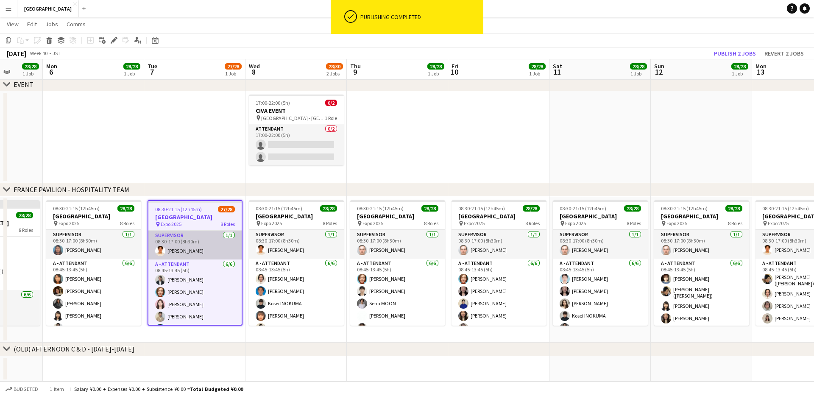
click at [176, 249] on app-card-role "SUPERVISOR [DATE] 08:30-17:00 (8h30m) [PERSON_NAME]" at bounding box center [194, 245] width 93 height 29
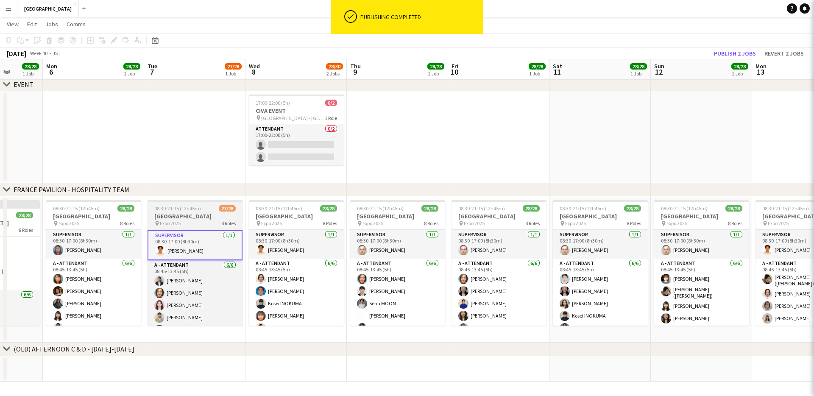
click at [181, 221] on div "pin Expo 2025 8 Roles" at bounding box center [195, 223] width 95 height 7
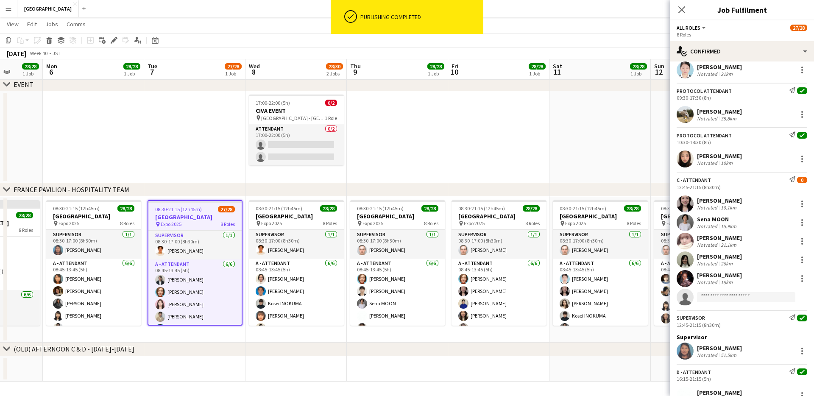
scroll to position [329, 0]
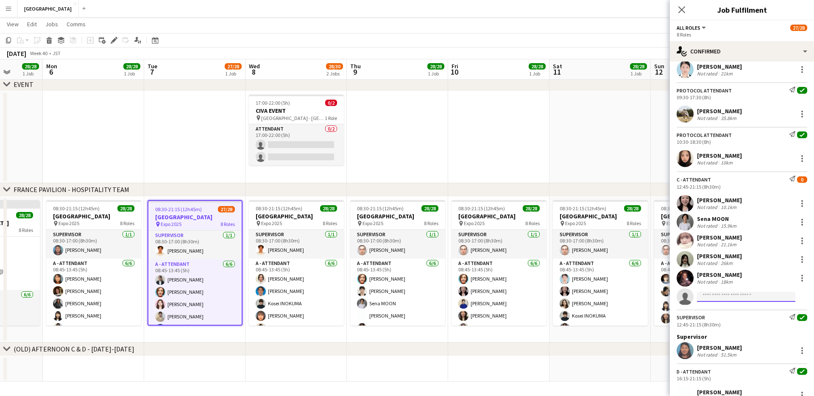
click at [710, 294] on input at bounding box center [746, 297] width 98 height 10
type input "*****"
click at [728, 321] on span "[PHONE_NUMBER]" at bounding box center [746, 322] width 85 height 7
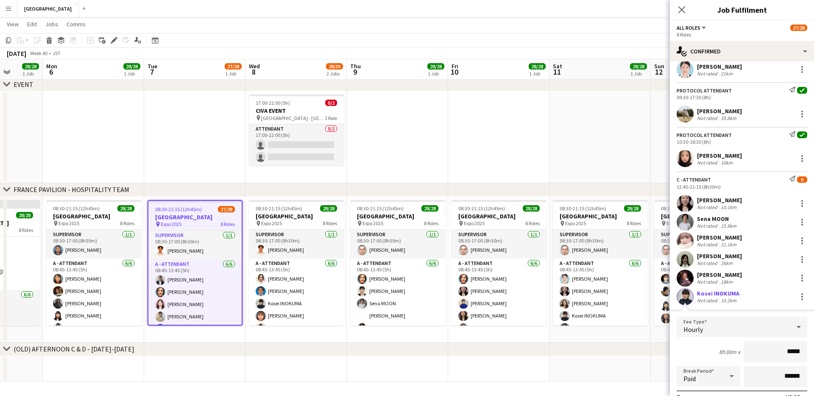
scroll to position [622, 0]
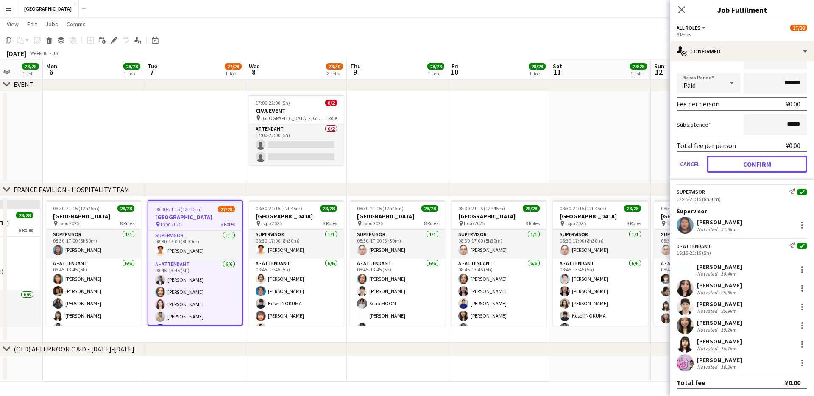
click at [752, 167] on button "Confirm" at bounding box center [757, 164] width 100 height 17
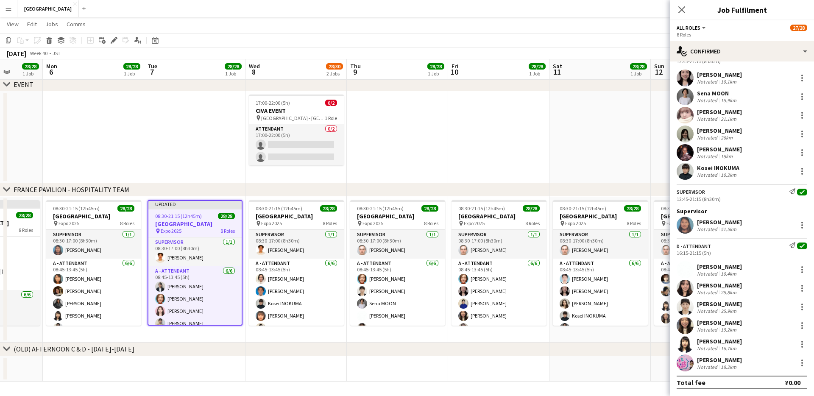
scroll to position [454, 0]
click at [683, 11] on icon at bounding box center [681, 10] width 8 height 8
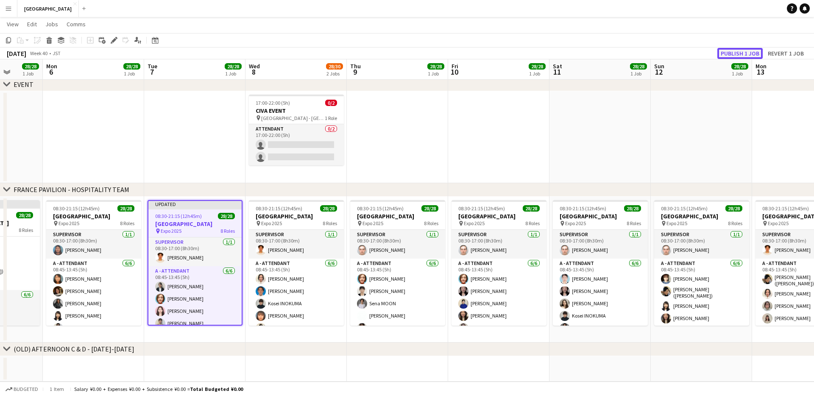
click at [743, 53] on button "Publish 1 job" at bounding box center [739, 53] width 45 height 11
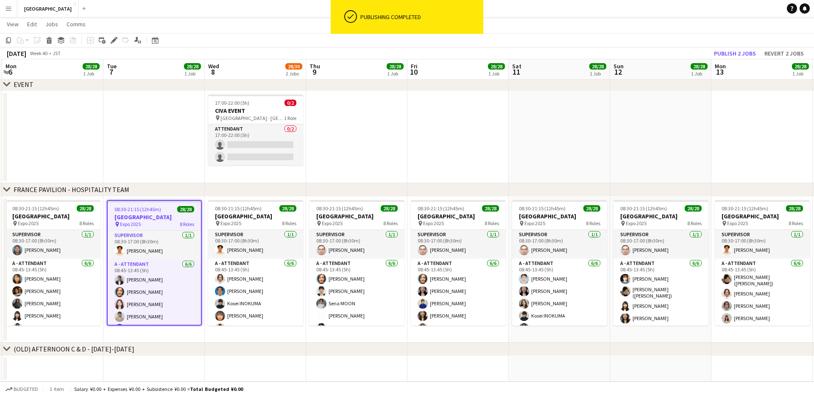
scroll to position [0, 303]
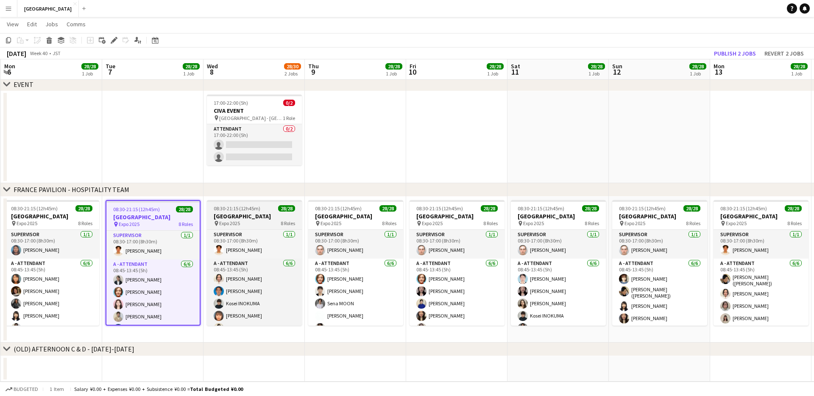
click at [255, 209] on span "08:30-21:15 (12h45m)" at bounding box center [237, 208] width 47 height 6
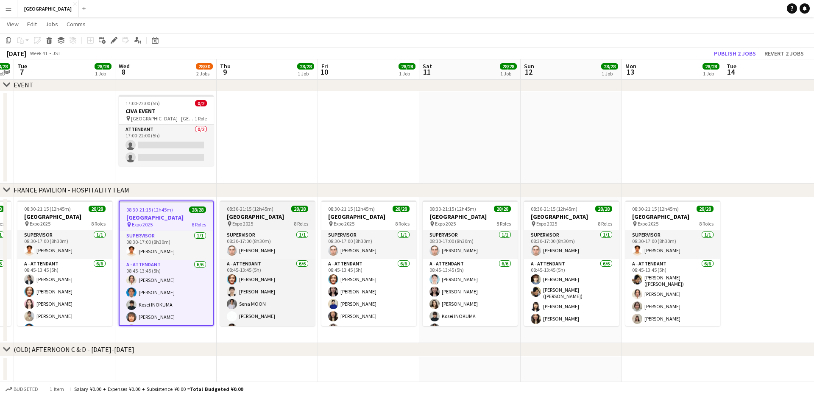
scroll to position [0, 395]
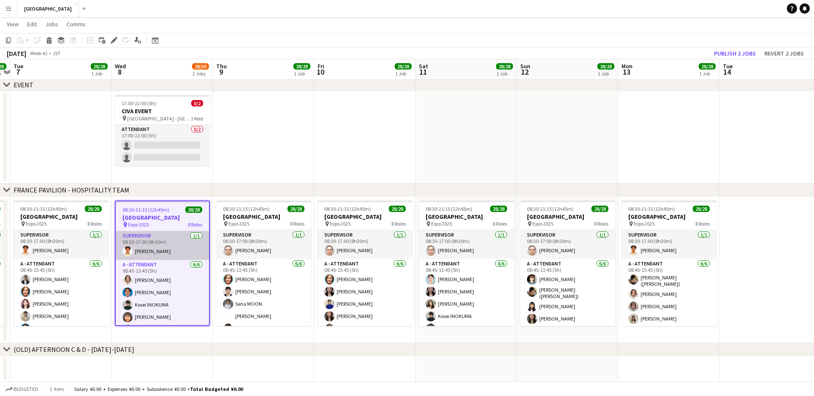
click at [149, 249] on app-card-role "SUPERVISOR [DATE] 08:30-17:00 (8h30m) [PERSON_NAME]" at bounding box center [162, 245] width 93 height 29
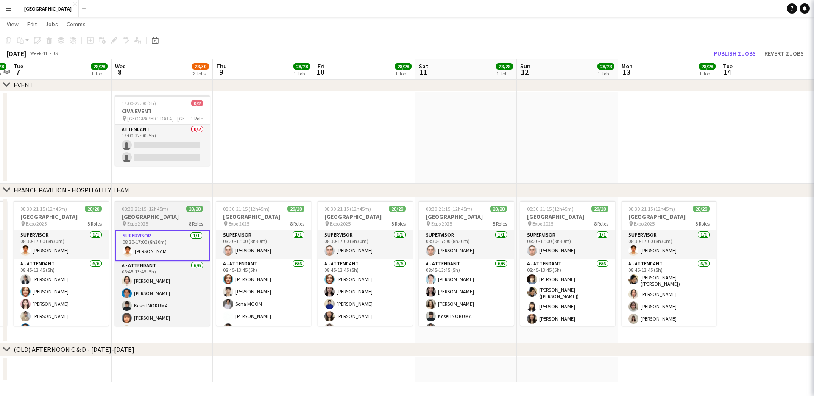
click at [155, 216] on h3 "[GEOGRAPHIC_DATA]" at bounding box center [162, 217] width 95 height 8
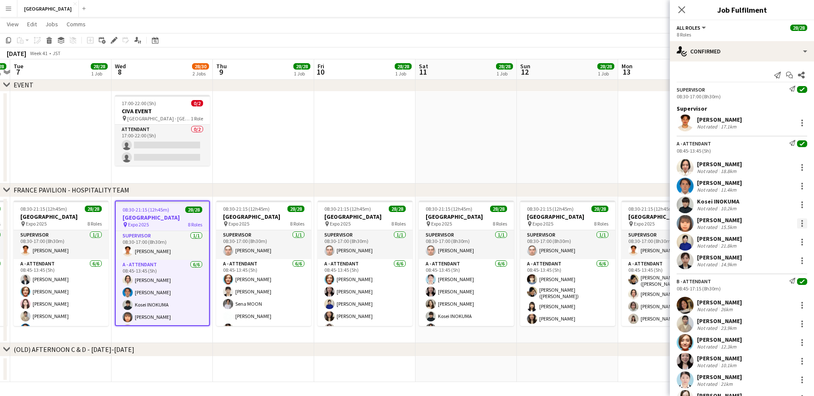
click at [800, 226] on div at bounding box center [802, 223] width 10 height 10
click at [767, 315] on button "Remove" at bounding box center [774, 320] width 66 height 20
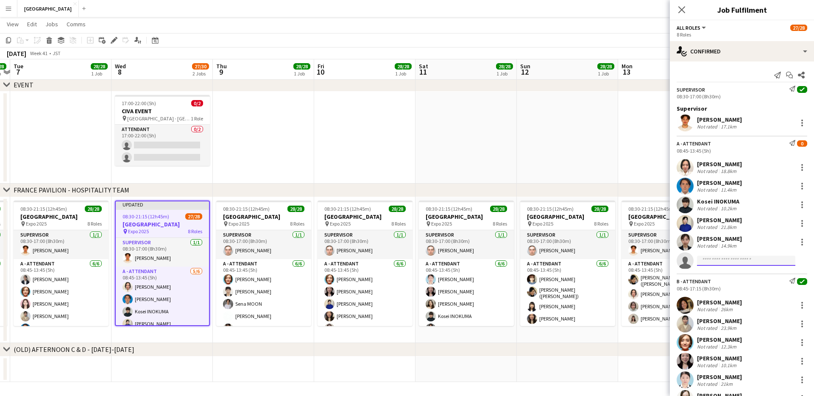
click at [725, 261] on input at bounding box center [746, 261] width 98 height 10
type input "*******"
click at [729, 277] on span "[EMAIL_ADDRESS][DOMAIN_NAME]" at bounding box center [746, 279] width 85 height 7
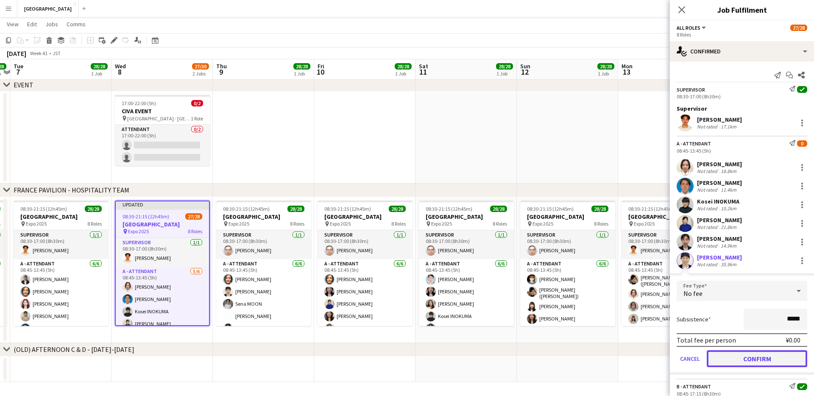
click at [731, 360] on button "Confirm" at bounding box center [757, 358] width 100 height 17
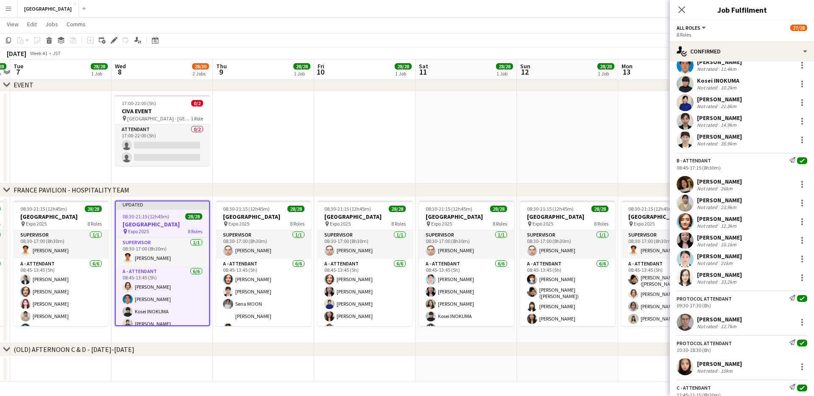
scroll to position [122, 0]
click at [802, 257] on div at bounding box center [802, 258] width 2 height 2
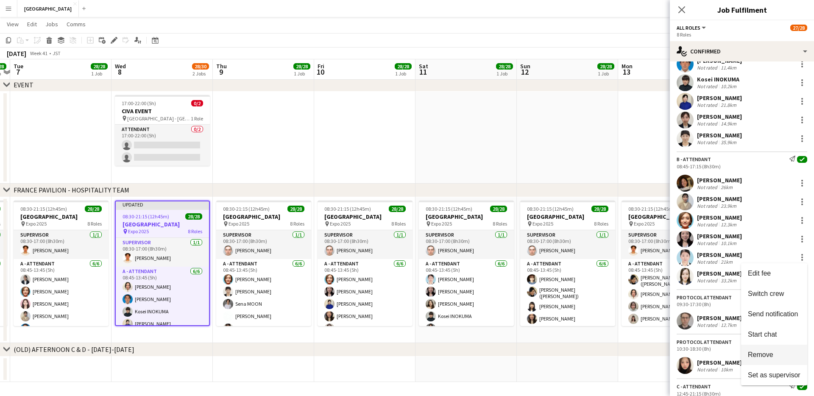
click at [763, 352] on span "Remove" at bounding box center [760, 354] width 25 height 7
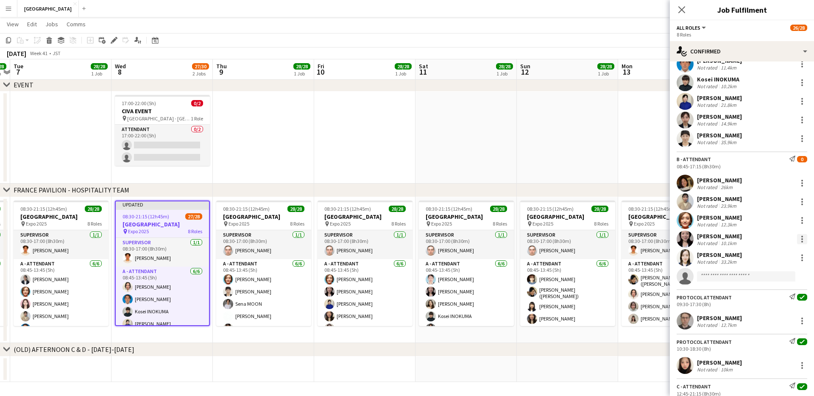
click at [802, 239] on div at bounding box center [802, 239] width 2 height 2
click at [757, 332] on span "Remove" at bounding box center [760, 335] width 25 height 7
click at [735, 256] on input at bounding box center [746, 258] width 98 height 10
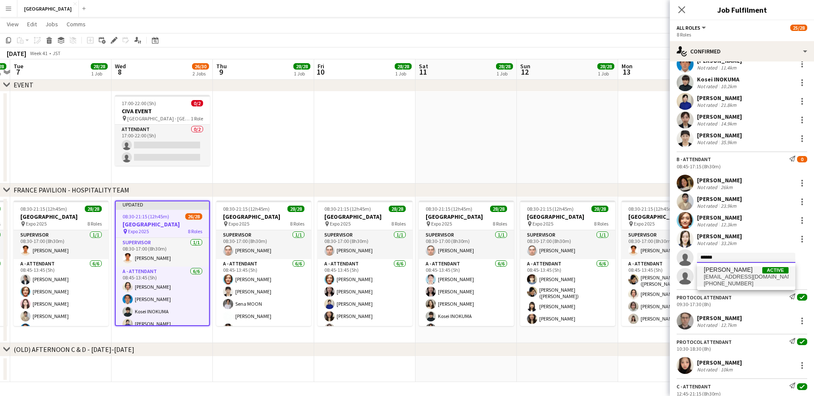
type input "******"
click at [752, 273] on span "[EMAIL_ADDRESS][DOMAIN_NAME]" at bounding box center [746, 276] width 85 height 7
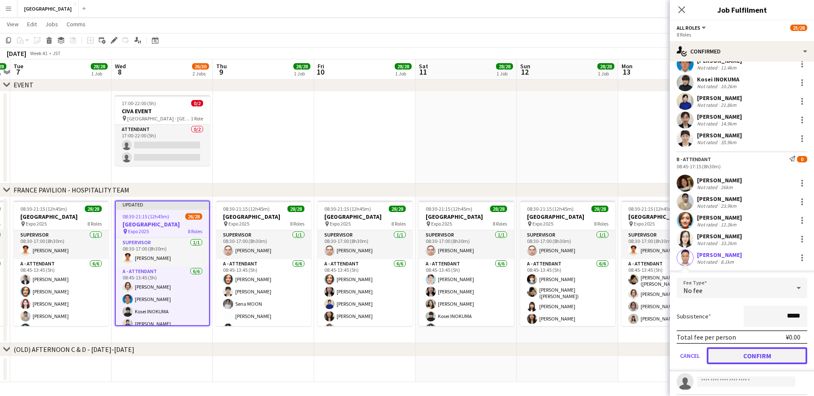
click at [749, 355] on button "Confirm" at bounding box center [757, 355] width 100 height 17
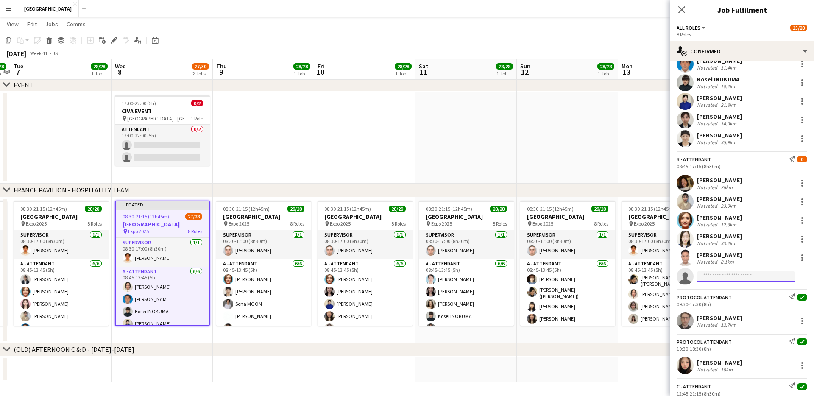
click at [713, 278] on input at bounding box center [746, 276] width 98 height 10
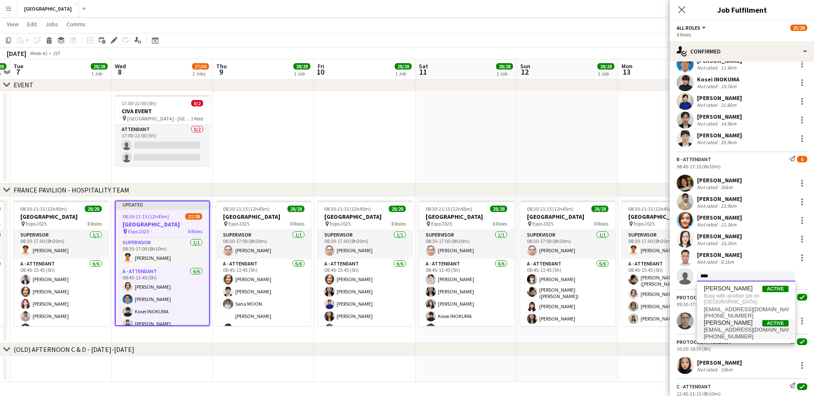
type input "****"
click at [732, 331] on span "[EMAIL_ADDRESS][DOMAIN_NAME]" at bounding box center [746, 329] width 85 height 7
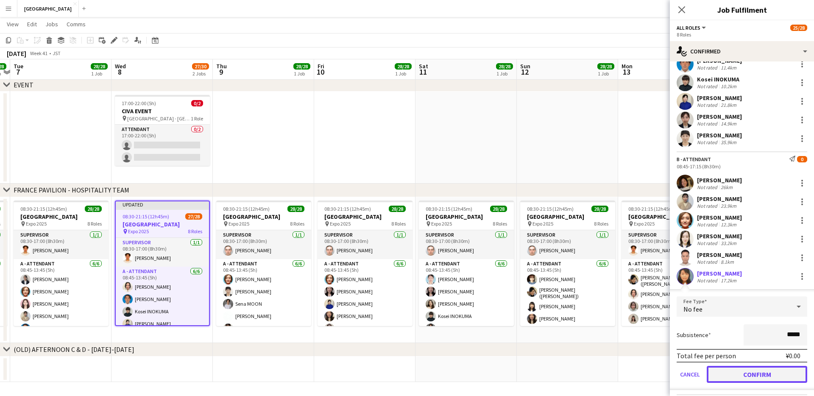
click at [741, 373] on button "Confirm" at bounding box center [757, 374] width 100 height 17
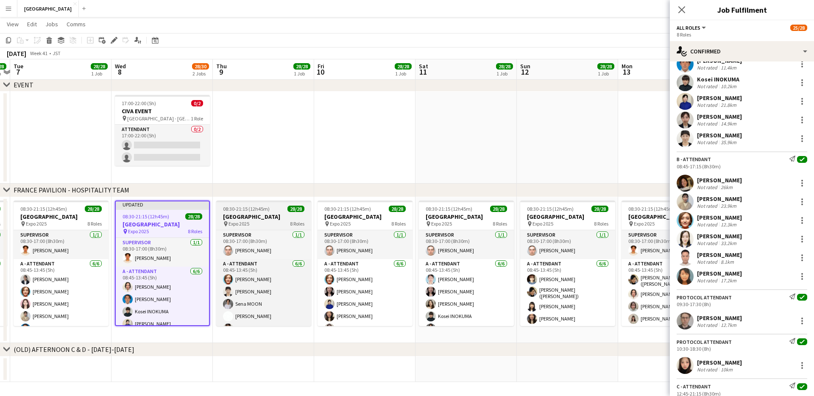
click at [276, 213] on h3 "[GEOGRAPHIC_DATA]" at bounding box center [263, 217] width 95 height 8
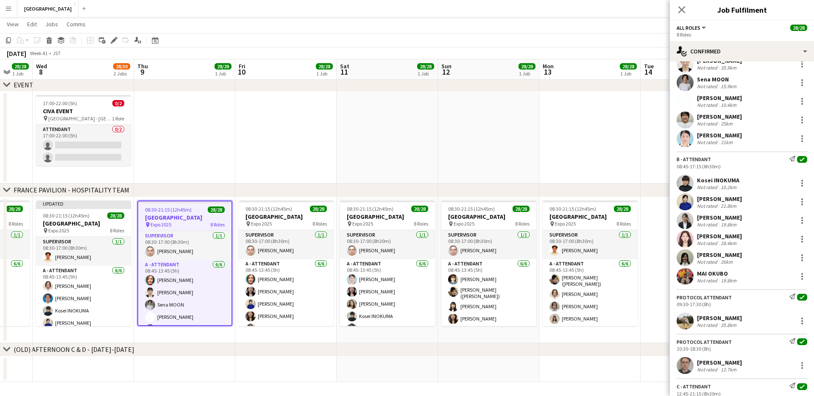
scroll to position [0, 0]
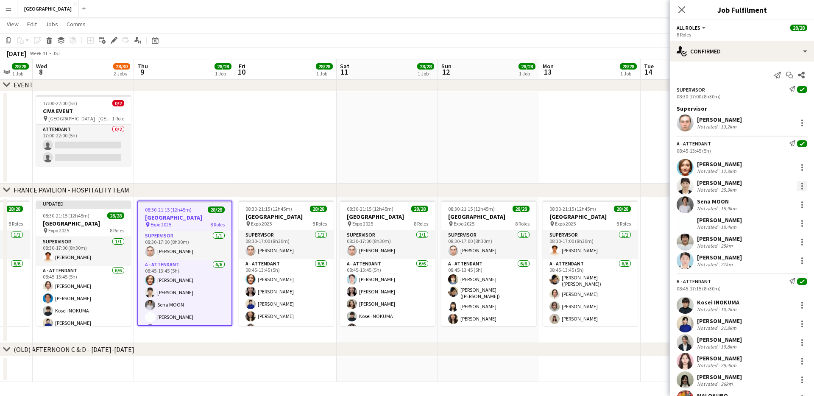
click at [804, 185] on div at bounding box center [802, 186] width 10 height 10
click at [770, 278] on button "Remove" at bounding box center [774, 283] width 66 height 20
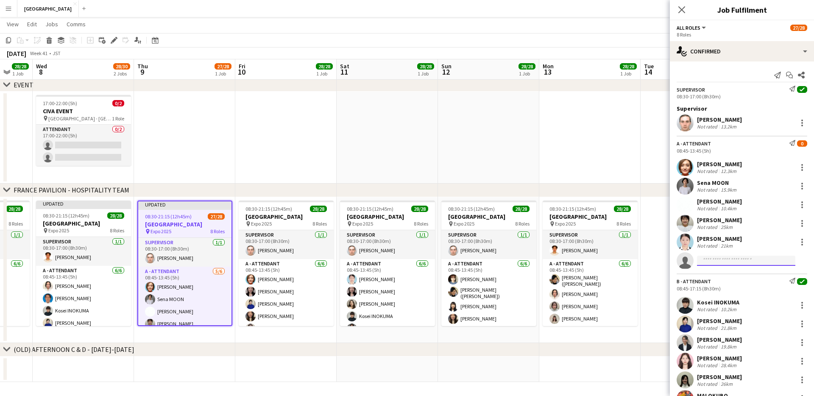
click at [716, 259] on input at bounding box center [746, 261] width 98 height 10
type input "******"
click at [719, 275] on span "[PERSON_NAME]" at bounding box center [728, 272] width 49 height 7
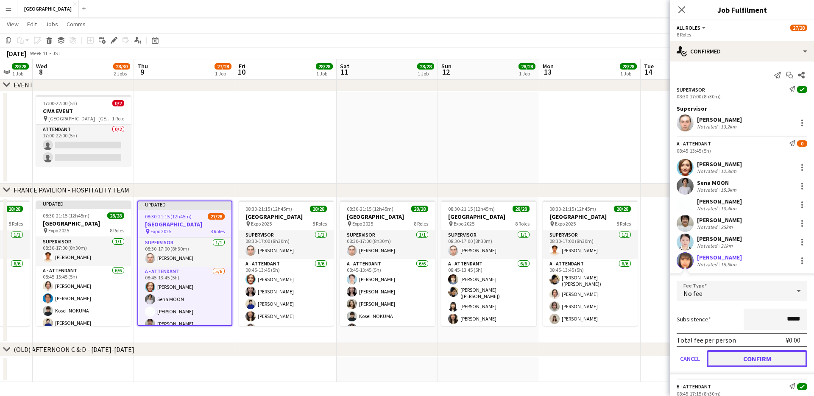
click at [737, 357] on button "Confirm" at bounding box center [757, 358] width 100 height 17
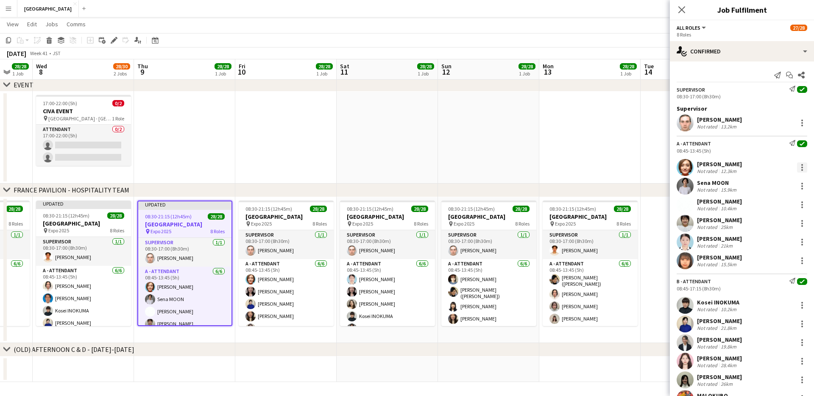
click at [801, 166] on div at bounding box center [802, 167] width 10 height 10
click at [755, 269] on button "Remove" at bounding box center [774, 264] width 66 height 20
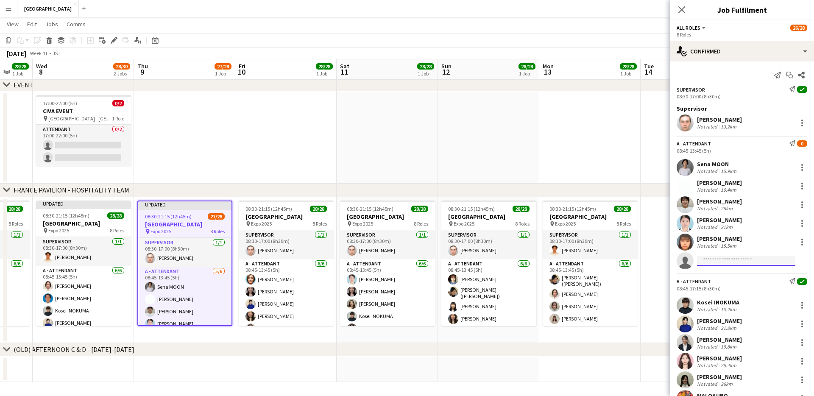
click at [720, 259] on input at bounding box center [746, 261] width 98 height 10
type input "***"
click at [725, 277] on span "[EMAIL_ADDRESS][DOMAIN_NAME]" at bounding box center [746, 279] width 85 height 7
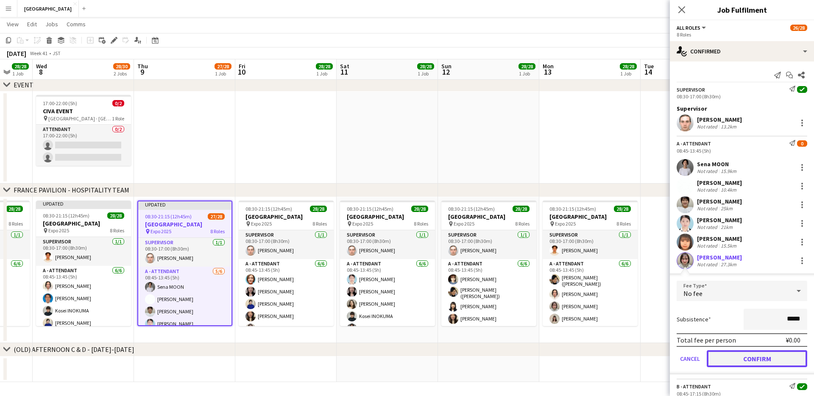
click at [744, 354] on button "Confirm" at bounding box center [757, 358] width 100 height 17
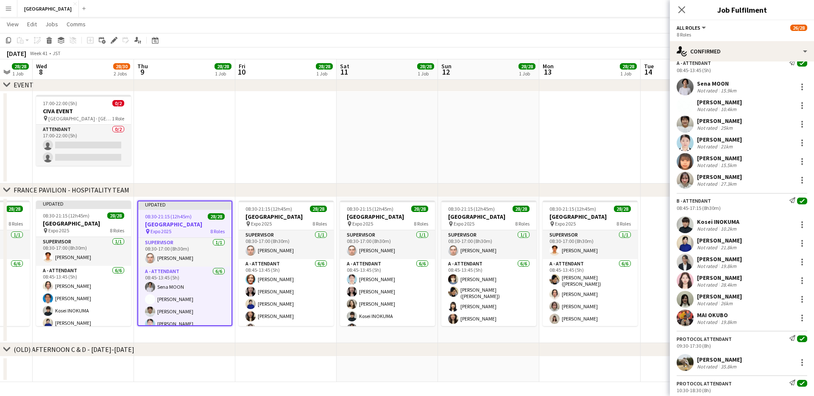
scroll to position [82, 0]
click at [801, 277] on div at bounding box center [802, 279] width 10 height 10
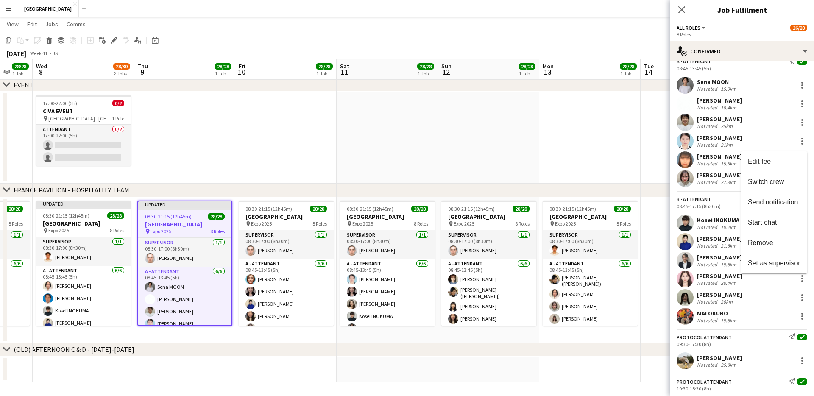
click at [768, 243] on span "Remove" at bounding box center [760, 242] width 25 height 7
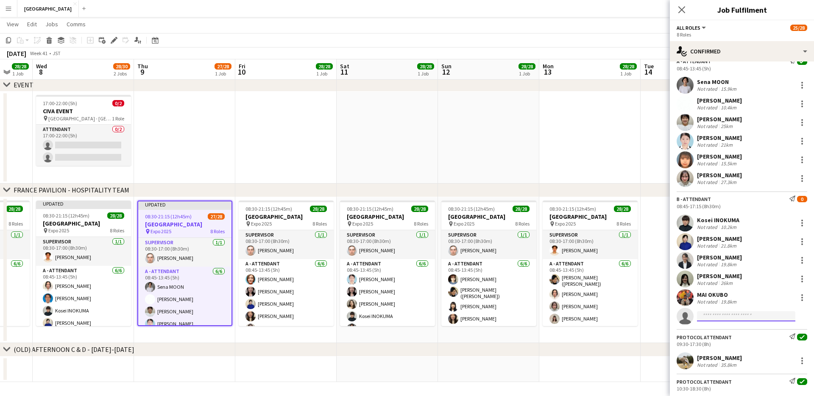
click at [726, 314] on input at bounding box center [746, 316] width 98 height 10
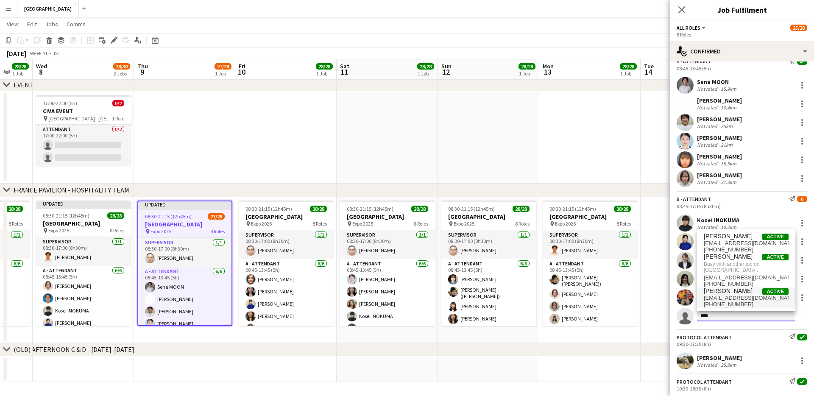
type input "****"
click at [733, 298] on span "[EMAIL_ADDRESS][DOMAIN_NAME]" at bounding box center [746, 298] width 85 height 7
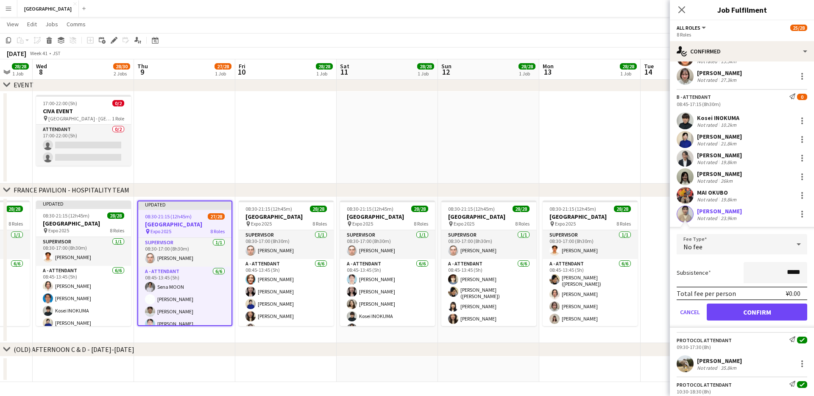
scroll to position [187, 0]
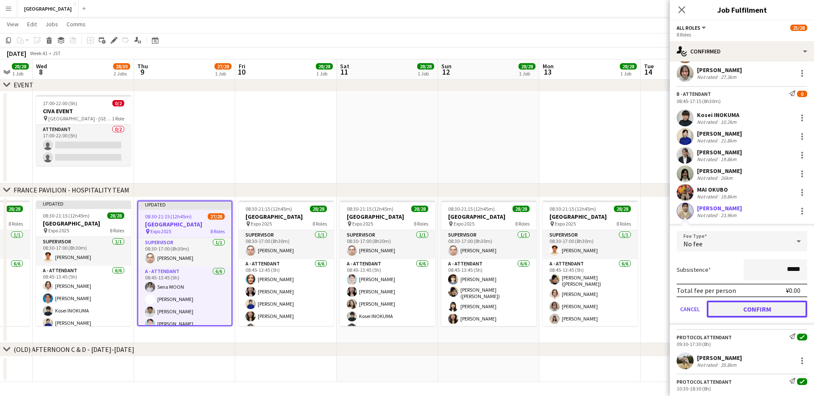
click at [738, 307] on button "Confirm" at bounding box center [757, 309] width 100 height 17
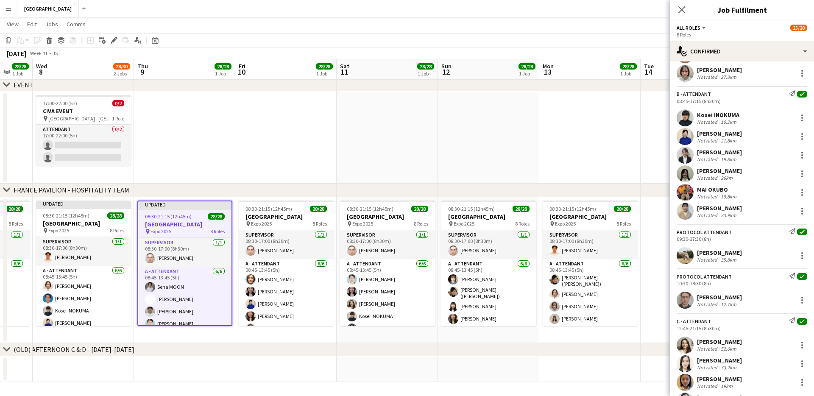
click at [683, 7] on icon at bounding box center [681, 9] width 7 height 7
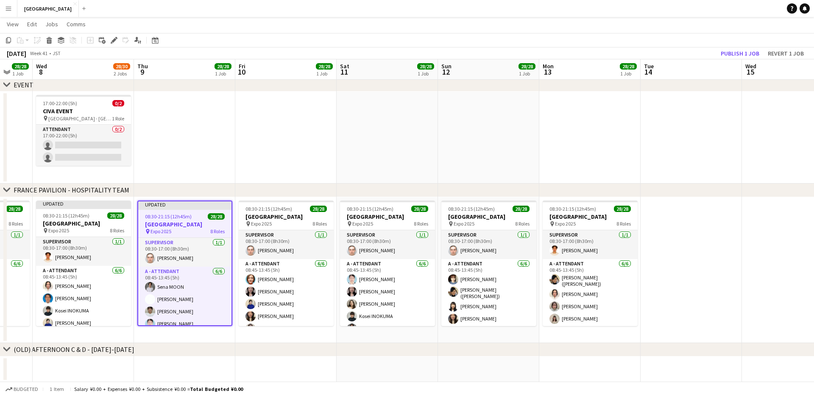
click at [175, 215] on span "08:30-21:15 (12h45m)" at bounding box center [168, 216] width 47 height 6
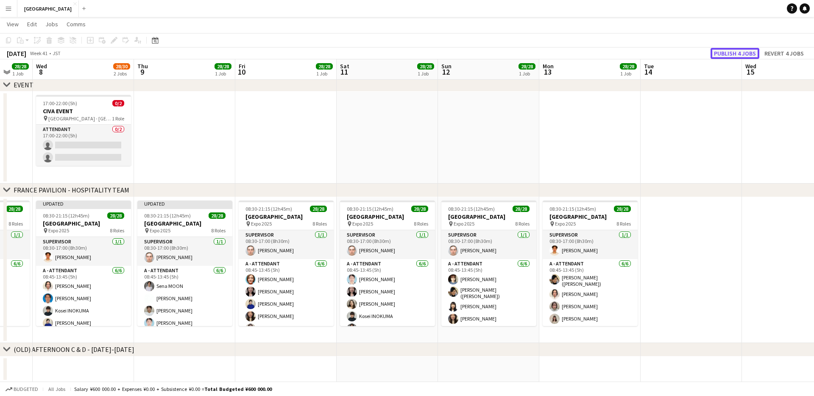
click at [734, 53] on button "Publish 4 jobs" at bounding box center [735, 53] width 49 height 11
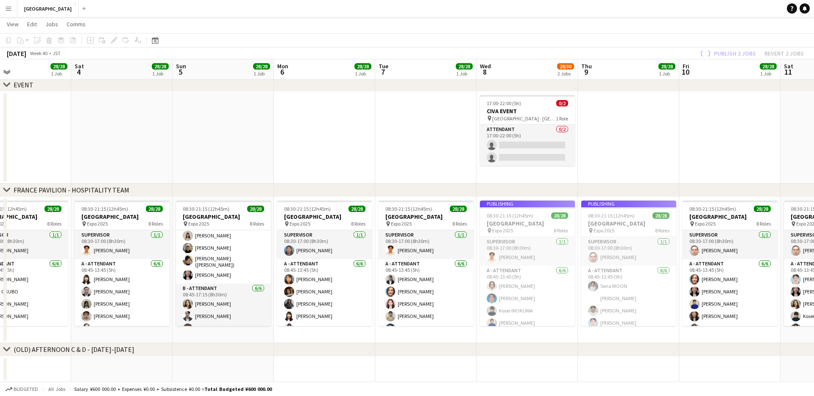
scroll to position [0, 231]
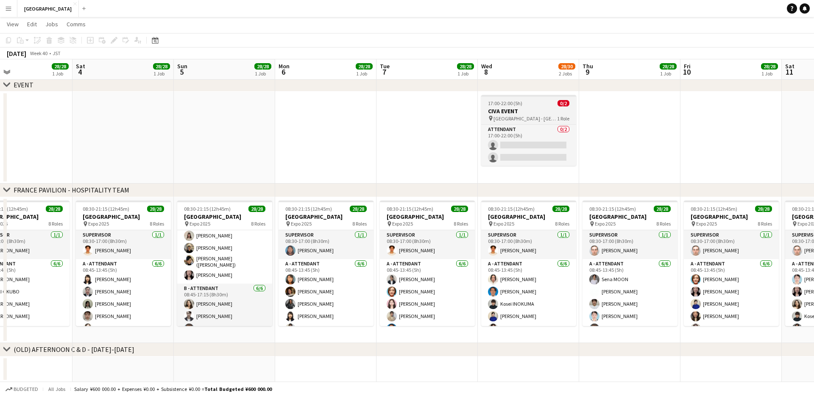
click at [510, 114] on h3 "CIVA EVENT" at bounding box center [528, 111] width 95 height 8
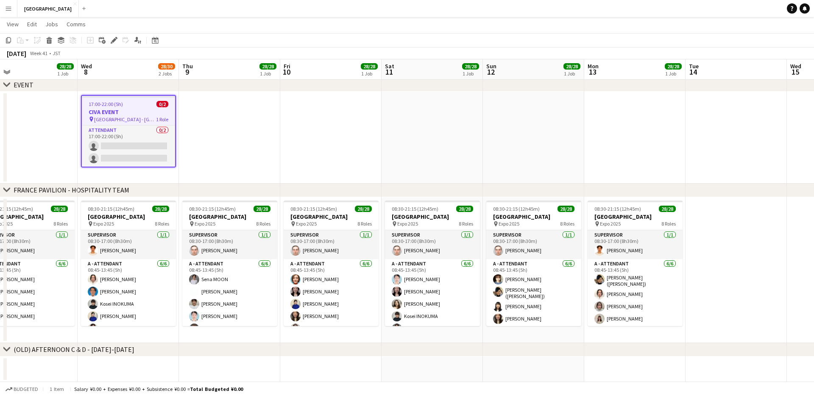
scroll to position [0, 430]
click at [149, 117] on span "[GEOGRAPHIC_DATA] - [GEOGRAPHIC_DATA] EXPO 2025" at bounding box center [124, 119] width 62 height 6
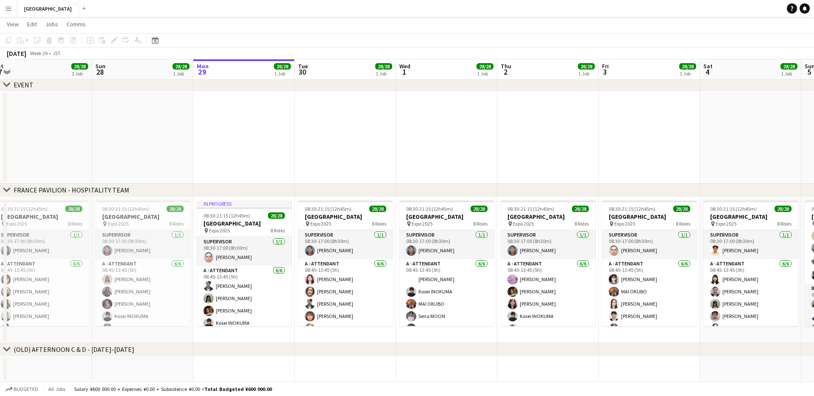
scroll to position [0, 208]
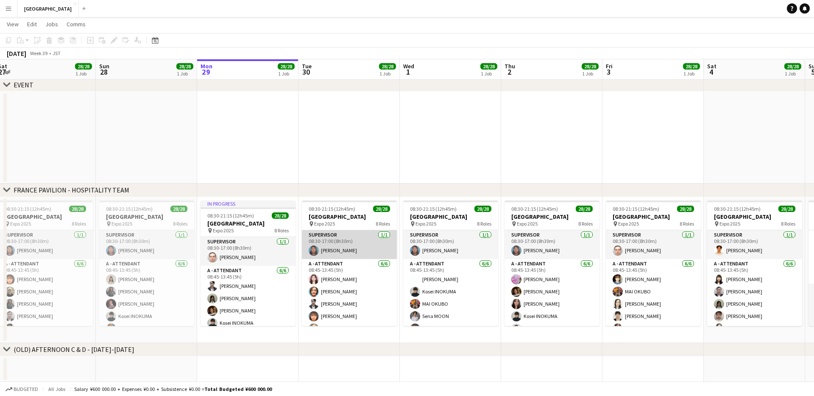
click at [326, 249] on app-card-role "SUPERVISOR [DATE] 08:30-17:00 (8h30m) [PERSON_NAME]" at bounding box center [349, 244] width 95 height 29
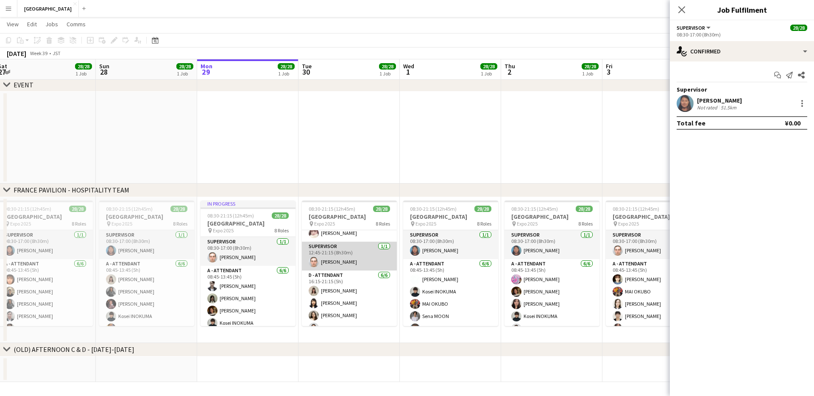
click at [334, 261] on app-card-role "SUPERVISOR [DATE] 12:45-21:15 (8h30m) [PERSON_NAME]" at bounding box center [349, 256] width 95 height 29
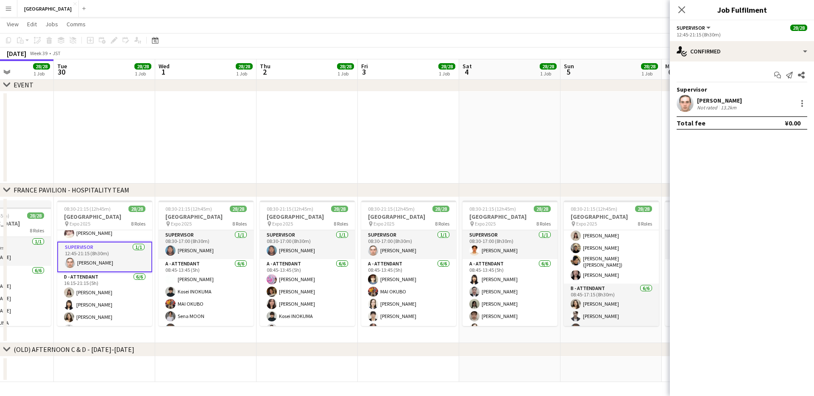
scroll to position [0, 271]
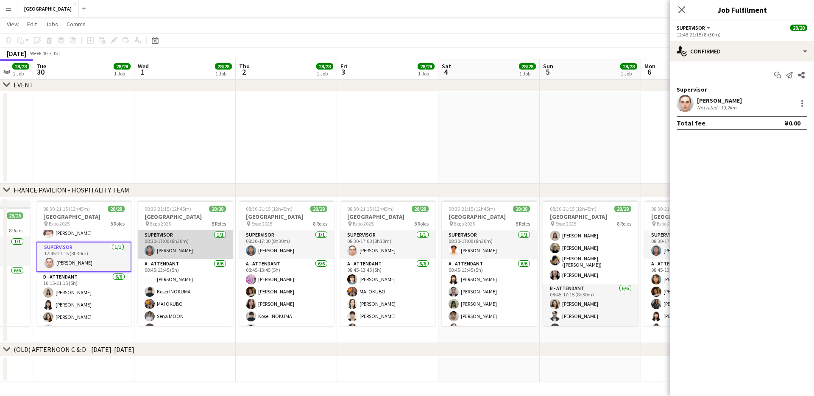
click at [180, 249] on app-card-role "SUPERVISOR [DATE] 08:30-17:00 (8h30m) [PERSON_NAME]" at bounding box center [185, 244] width 95 height 29
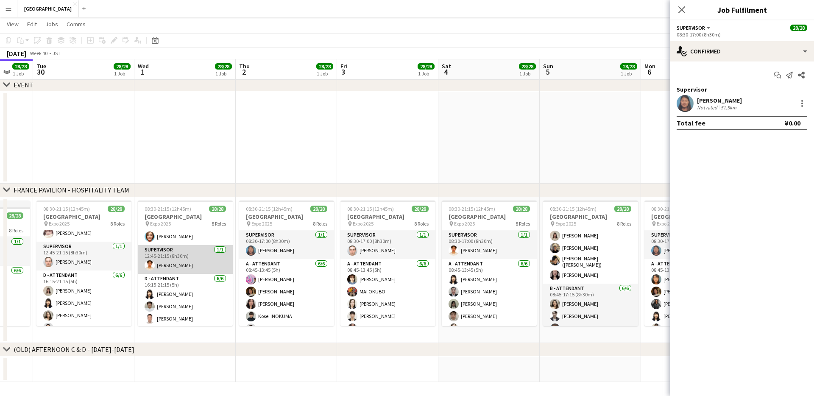
click at [176, 265] on app-card-role "SUPERVISOR [DATE] 12:45-21:15 (8h30m) [PERSON_NAME]" at bounding box center [185, 259] width 95 height 29
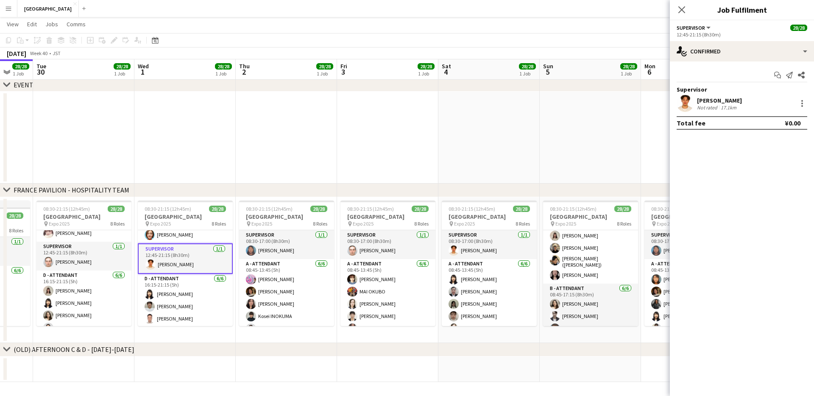
scroll to position [343, 0]
click at [266, 249] on app-card-role "SUPERVISOR [DATE] 08:30-17:00 (8h30m) [PERSON_NAME]" at bounding box center [286, 244] width 95 height 29
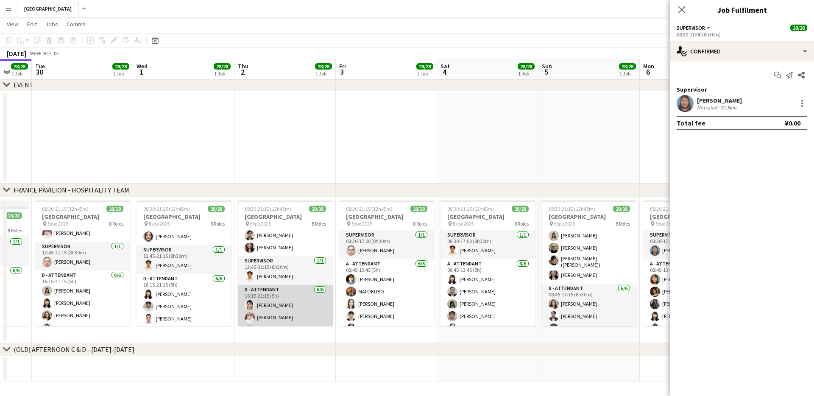
scroll to position [321, 0]
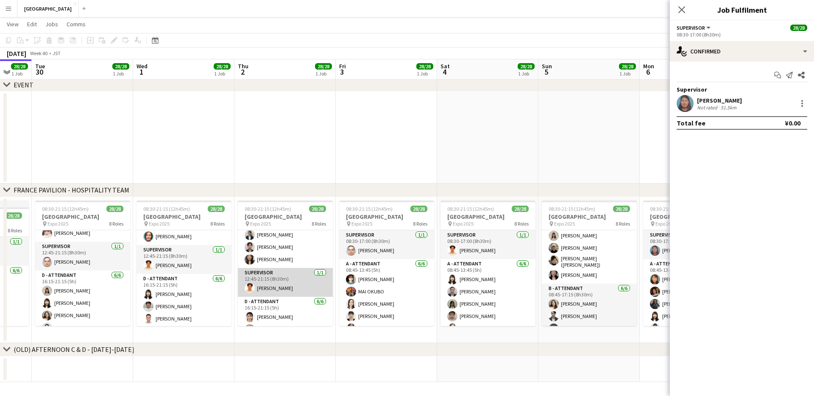
click at [277, 288] on app-card-role "SUPERVISOR [DATE] 12:45-21:15 (8h30m) [PERSON_NAME]" at bounding box center [285, 282] width 95 height 29
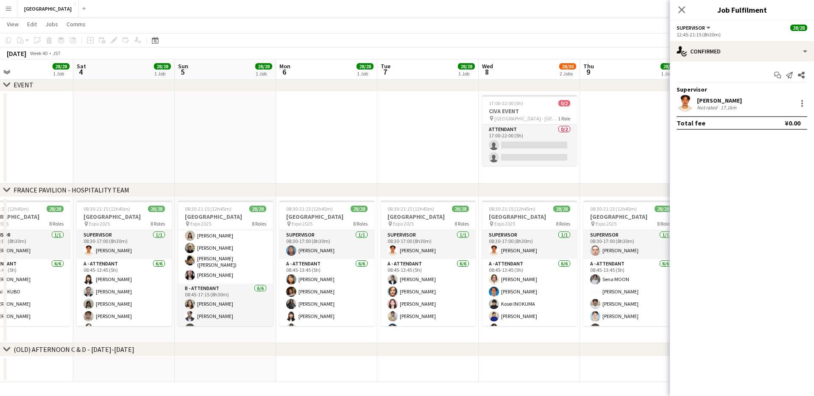
scroll to position [0, 243]
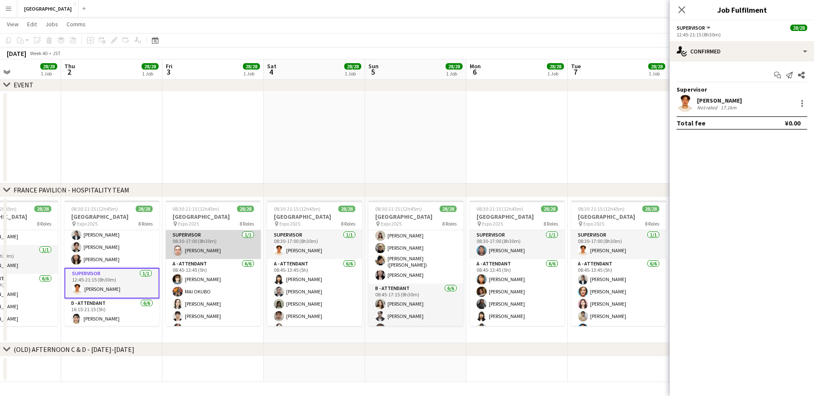
click at [209, 250] on app-card-role "SUPERVISOR [DATE] 08:30-17:00 (8h30m) [PERSON_NAME]" at bounding box center [213, 244] width 95 height 29
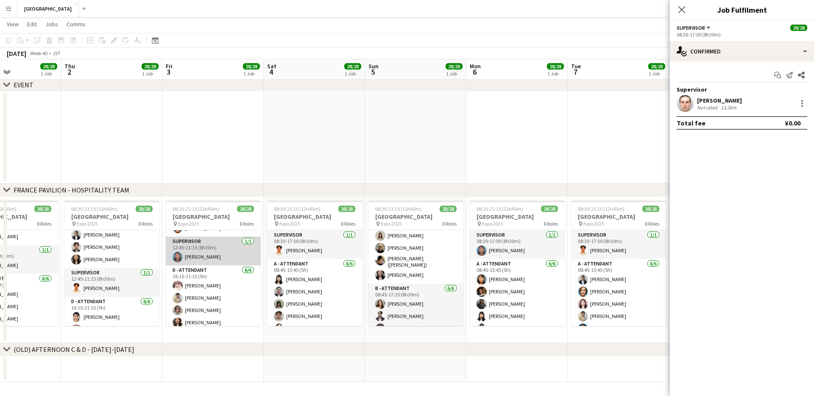
click at [202, 256] on app-card-role "SUPERVISOR [DATE] 12:45-21:15 (8h30m) [PERSON_NAME]" at bounding box center [213, 251] width 95 height 29
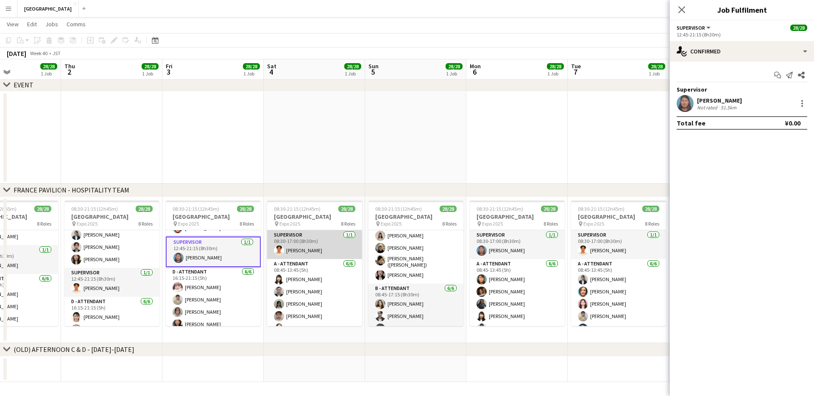
click at [312, 248] on app-card-role "SUPERVISOR [DATE] 08:30-17:00 (8h30m) [PERSON_NAME]" at bounding box center [314, 244] width 95 height 29
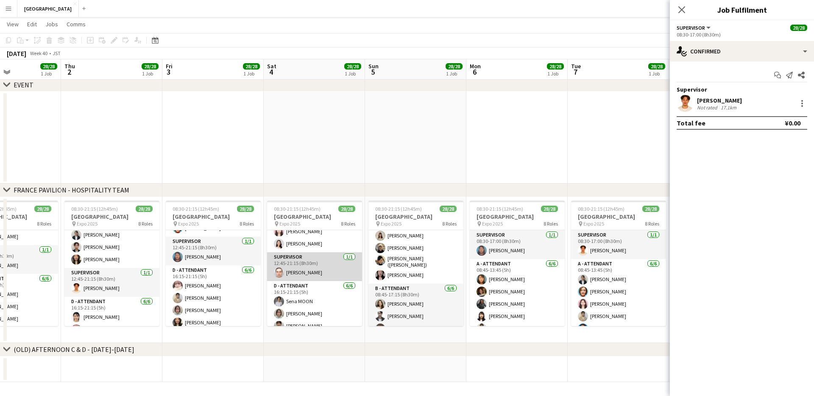
click at [290, 266] on app-card-role "SUPERVISOR [DATE] 12:45-21:15 (8h30m) [PERSON_NAME]" at bounding box center [314, 266] width 95 height 29
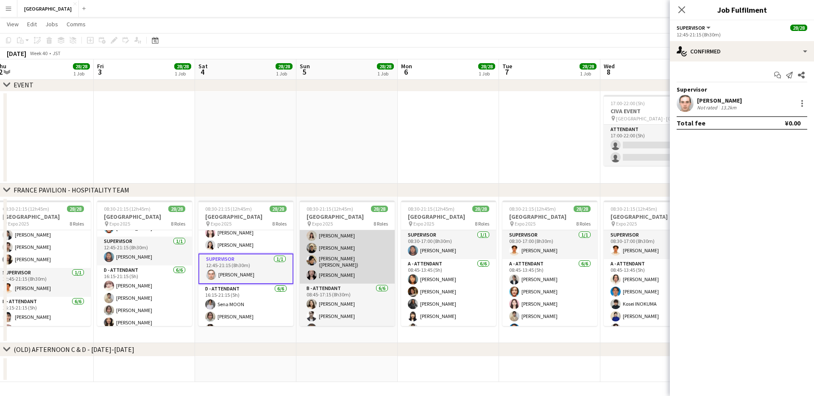
scroll to position [0, 0]
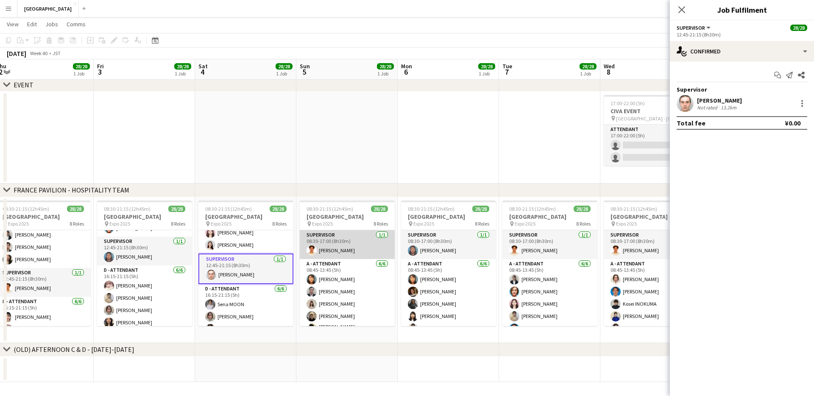
click at [336, 248] on app-card-role "SUPERVISOR [DATE] 08:30-17:00 (8h30m) [PERSON_NAME]" at bounding box center [347, 244] width 95 height 29
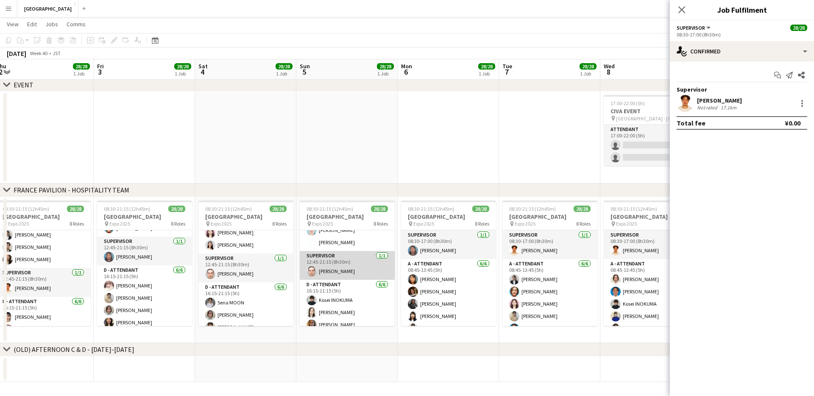
click at [331, 268] on app-card-role "SUPERVISOR [DATE] 12:45-21:15 (8h30m) [PERSON_NAME]" at bounding box center [347, 265] width 95 height 29
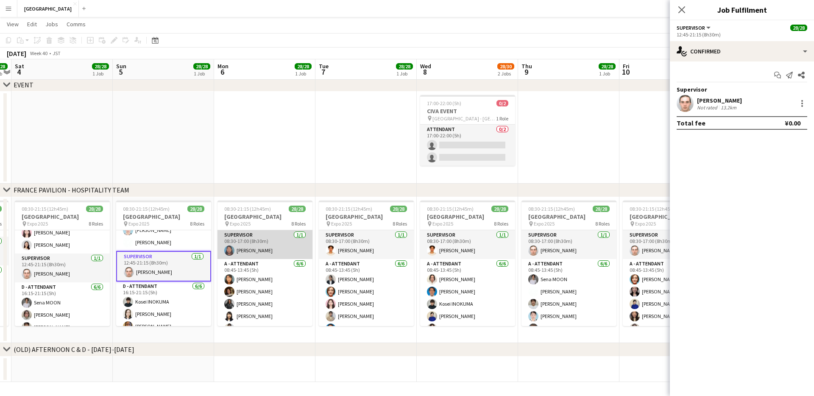
scroll to position [0, 295]
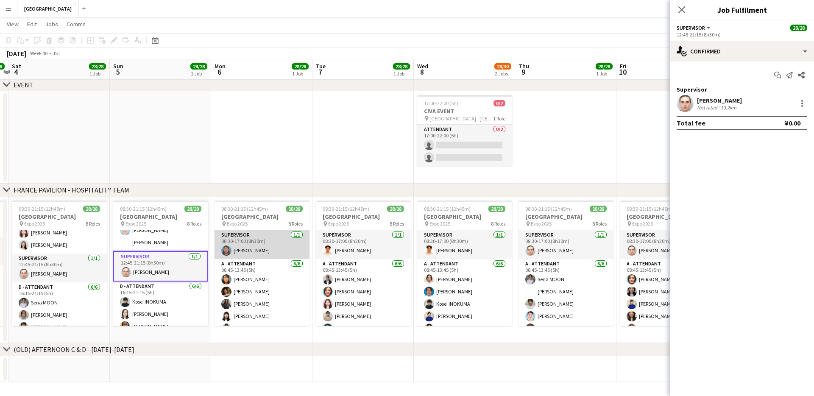
click at [268, 249] on app-card-role "SUPERVISOR [DATE] 08:30-17:00 (8h30m) [PERSON_NAME]" at bounding box center [262, 244] width 95 height 29
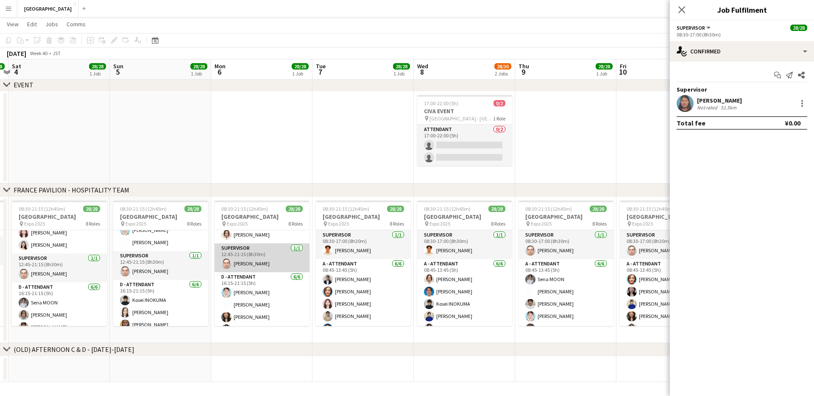
click at [246, 259] on app-card-role "SUPERVISOR [DATE] 12:45-21:15 (8h30m) [PERSON_NAME]" at bounding box center [262, 257] width 95 height 29
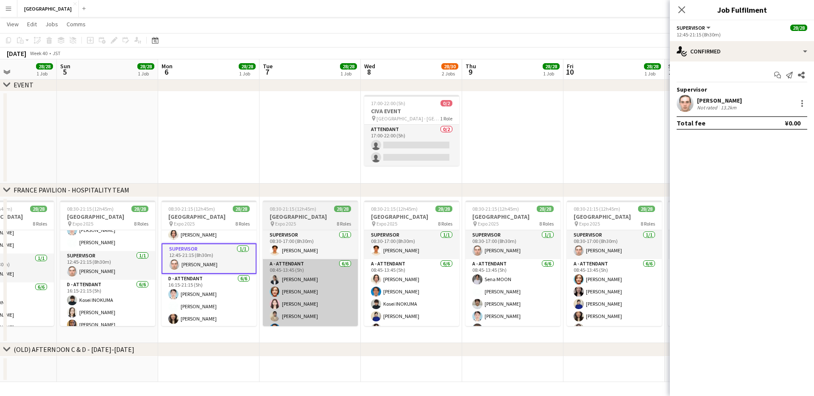
scroll to position [0, 359]
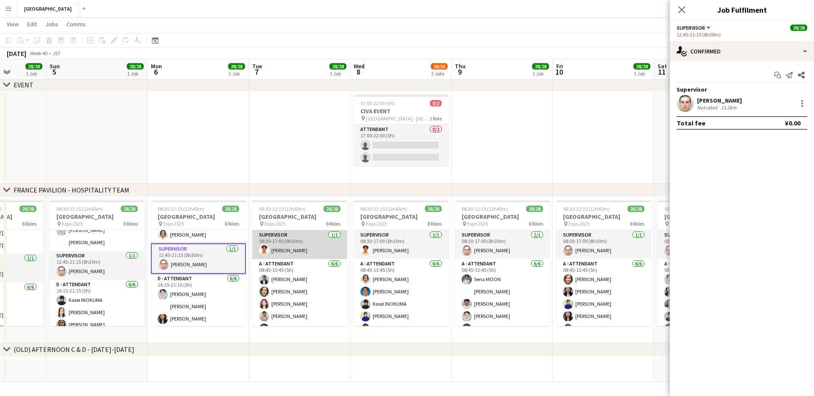
click at [276, 249] on app-card-role "SUPERVISOR [DATE] 08:30-17:00 (8h30m) [PERSON_NAME]" at bounding box center [299, 244] width 95 height 29
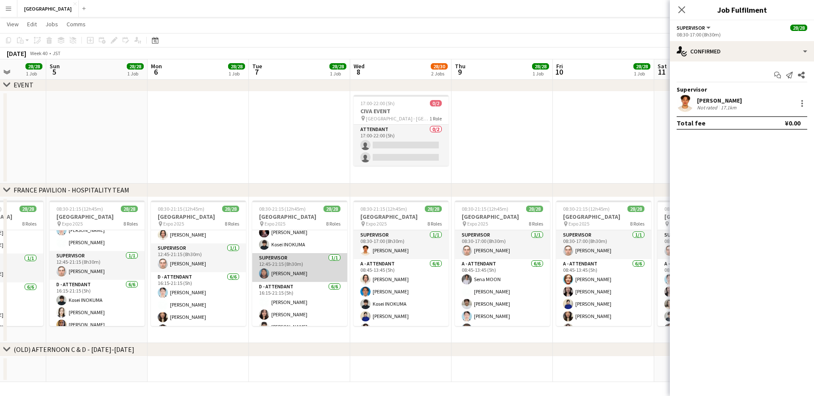
click at [280, 271] on app-card-role "SUPERVISOR [DATE] 12:45-21:15 (8h30m) [PERSON_NAME]" at bounding box center [299, 267] width 95 height 29
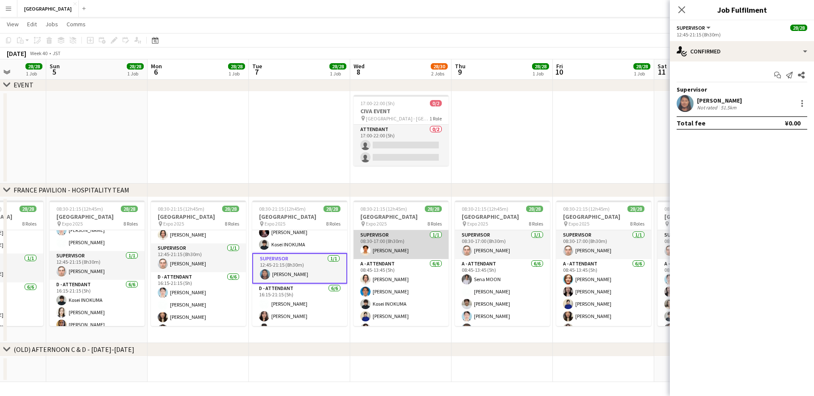
click at [387, 252] on app-card-role "SUPERVISOR [DATE] 08:30-17:00 (8h30m) [PERSON_NAME]" at bounding box center [401, 244] width 95 height 29
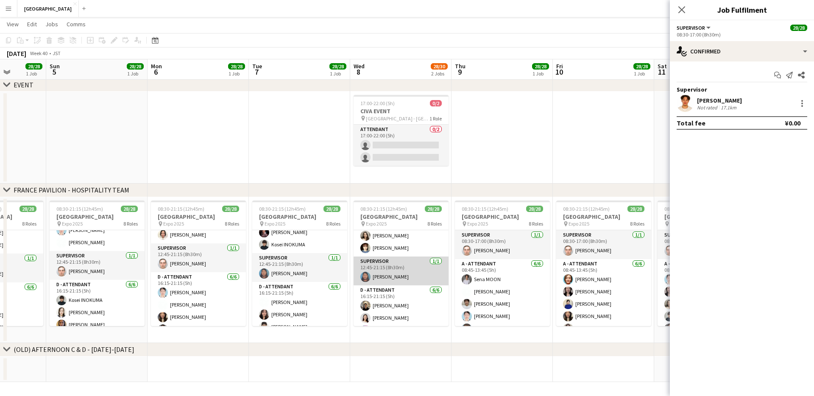
click at [381, 274] on app-card-role "SUPERVISOR [DATE] 12:45-21:15 (8h30m) [PERSON_NAME]" at bounding box center [401, 270] width 95 height 29
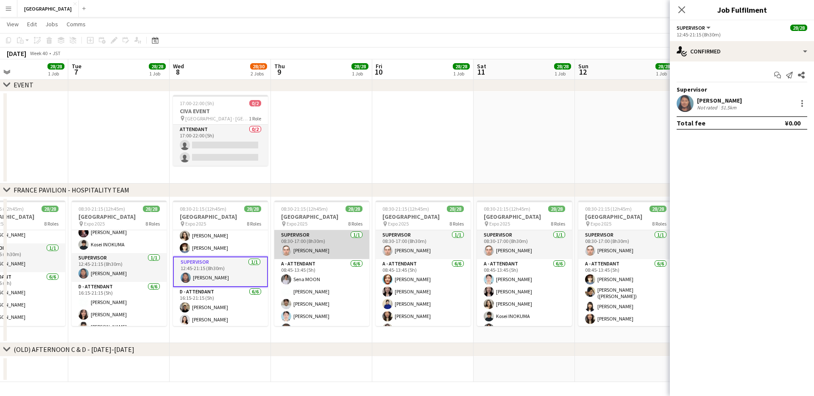
scroll to position [0, 339]
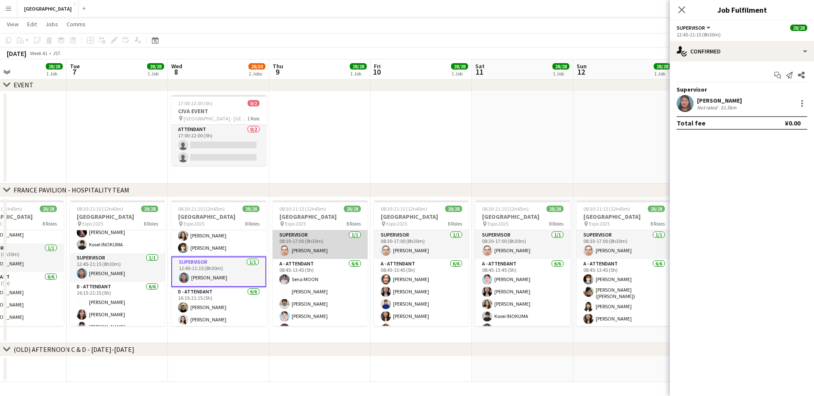
click at [322, 250] on app-card-role "SUPERVISOR [DATE] 08:30-17:00 (8h30m) [PERSON_NAME]" at bounding box center [320, 244] width 95 height 29
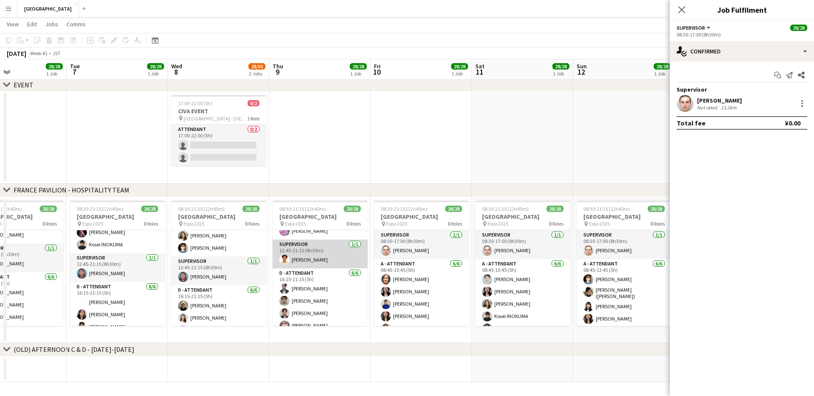
click at [303, 258] on app-card-role "SUPERVISOR [DATE] 12:45-21:15 (8h30m) [PERSON_NAME]" at bounding box center [320, 254] width 95 height 29
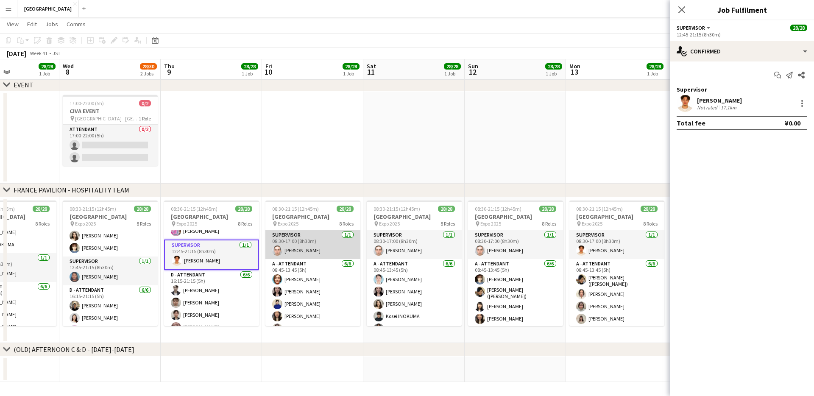
scroll to position [0, 247]
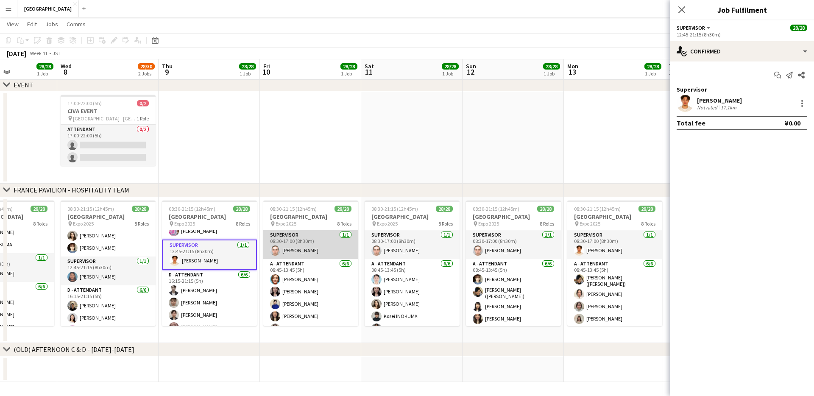
click at [306, 250] on app-card-role "SUPERVISOR [DATE] 08:30-17:00 (8h30m) [PERSON_NAME]" at bounding box center [310, 244] width 95 height 29
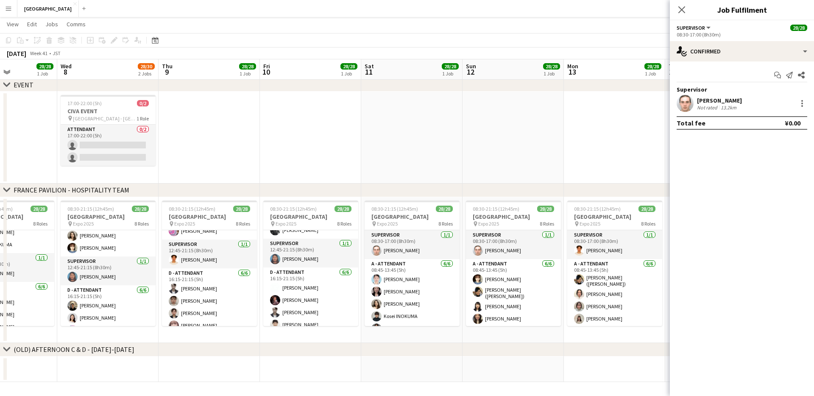
scroll to position [343, 0]
click at [304, 266] on app-card-role "SUPERVISOR [DATE] 12:45-21:15 (8h30m) [PERSON_NAME]" at bounding box center [310, 260] width 95 height 29
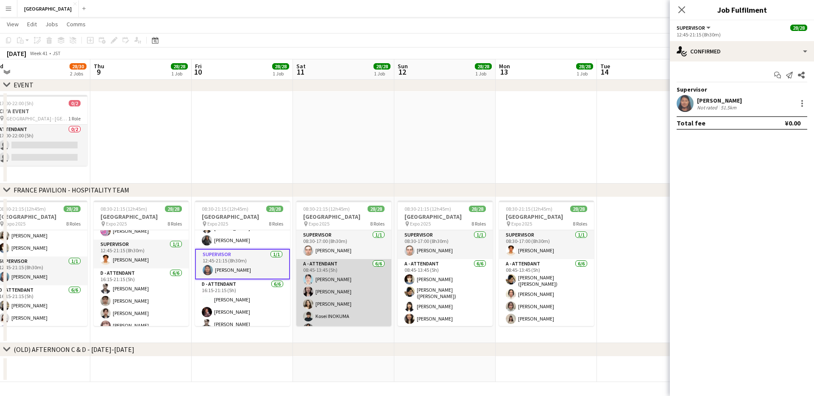
scroll to position [0, 325]
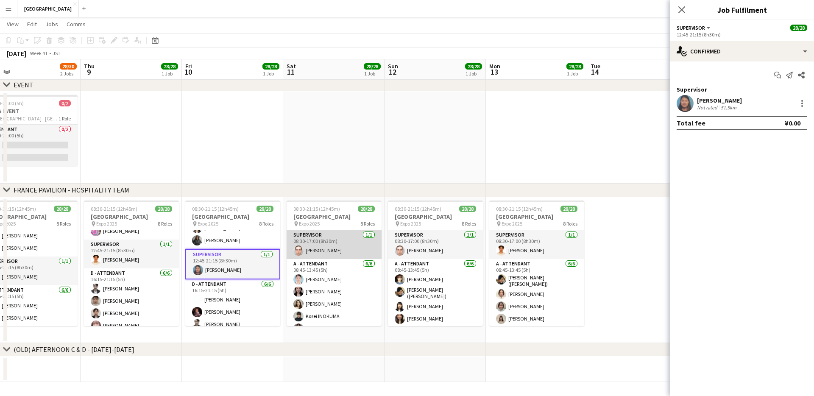
click at [316, 253] on app-card-role "SUPERVISOR [DATE] 08:30-17:00 (8h30m) [PERSON_NAME]" at bounding box center [334, 244] width 95 height 29
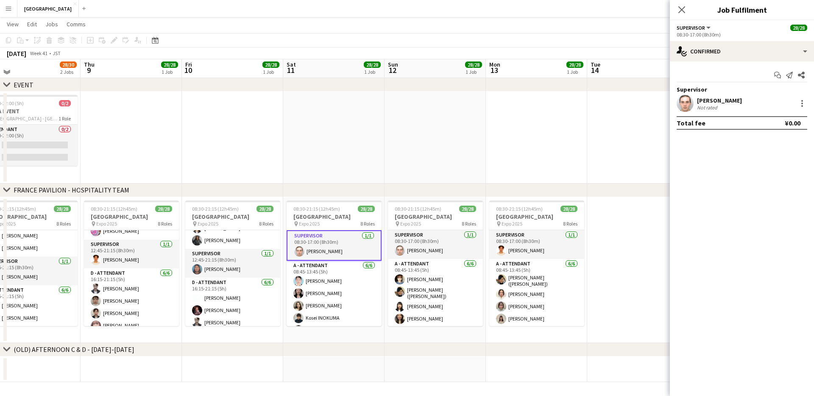
scroll to position [79, 0]
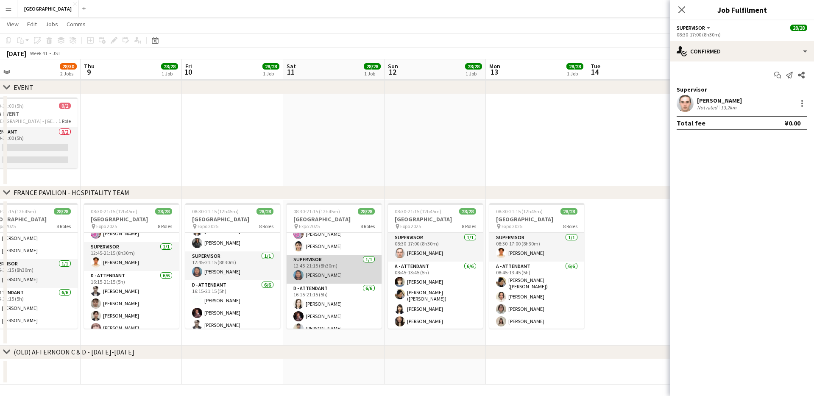
click at [325, 275] on app-card-role "SUPERVISOR [DATE] 12:45-21:15 (8h30m) [PERSON_NAME]" at bounding box center [334, 269] width 95 height 29
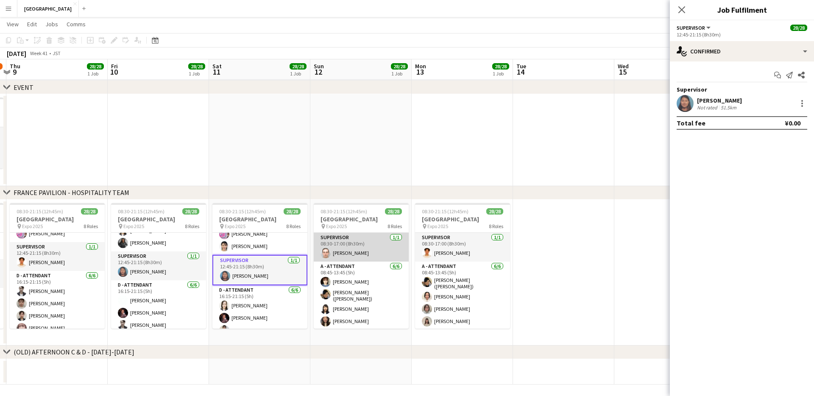
scroll to position [0, 400]
click at [347, 254] on app-card-role "SUPERVISOR [DATE] 08:30-17:00 (8h30m) [PERSON_NAME]" at bounding box center [359, 247] width 95 height 29
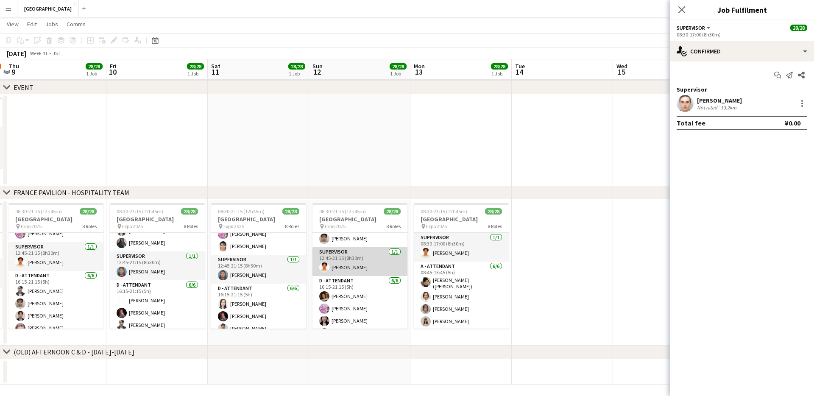
click at [348, 262] on app-card-role "SUPERVISOR [DATE] 12:45-21:15 (8h30m) [PERSON_NAME]" at bounding box center [359, 261] width 95 height 29
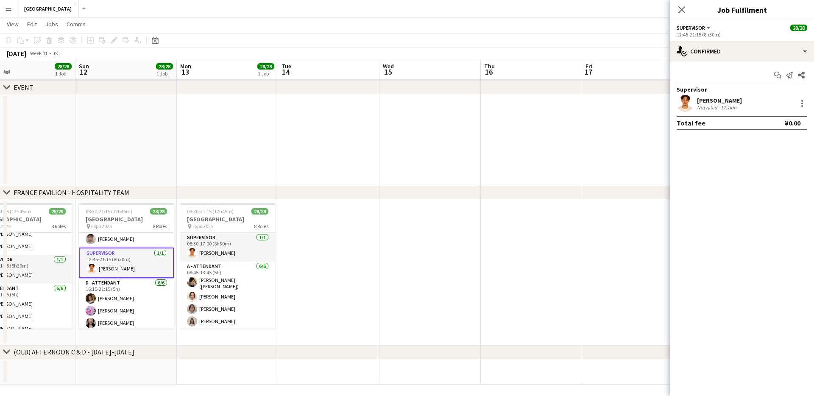
scroll to position [0, 0]
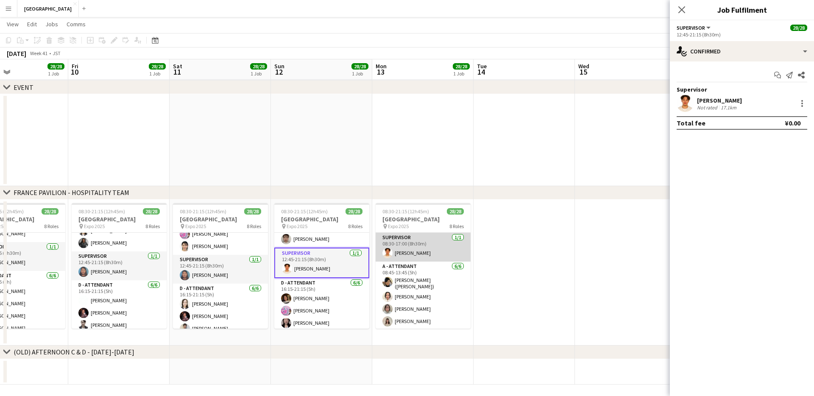
click at [414, 254] on app-card-role "SUPERVISOR [DATE] 08:30-17:00 (8h30m) [PERSON_NAME]" at bounding box center [423, 247] width 95 height 29
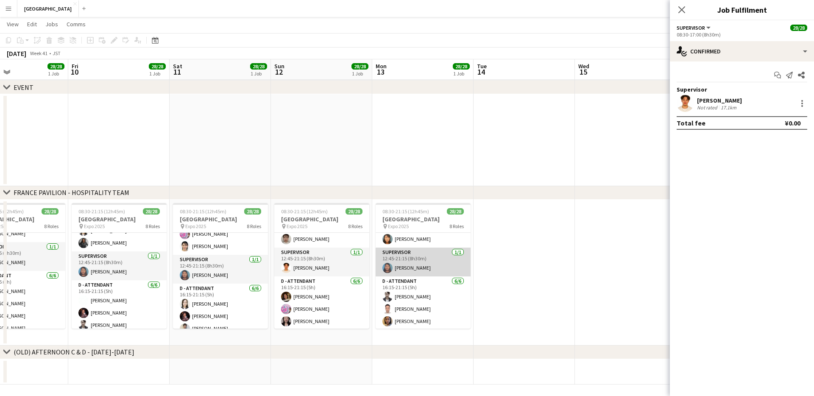
click at [401, 264] on app-card-role "SUPERVISOR [DATE] 12:45-21:15 (8h30m) [PERSON_NAME]" at bounding box center [423, 262] width 95 height 29
click at [496, 249] on app-date-cell at bounding box center [524, 273] width 101 height 146
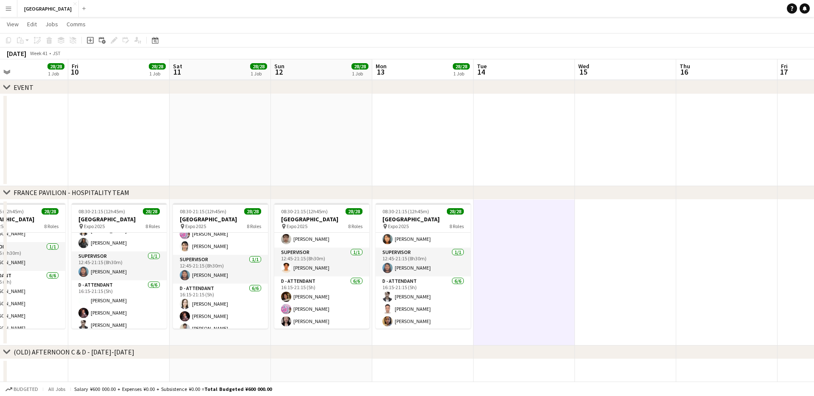
click at [499, 249] on app-date-cell at bounding box center [524, 273] width 101 height 146
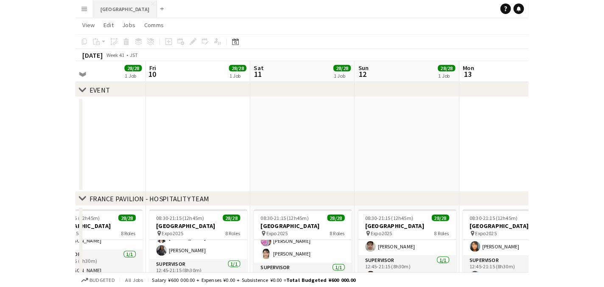
scroll to position [345, 0]
